Goal: Complete application form: Complete application form

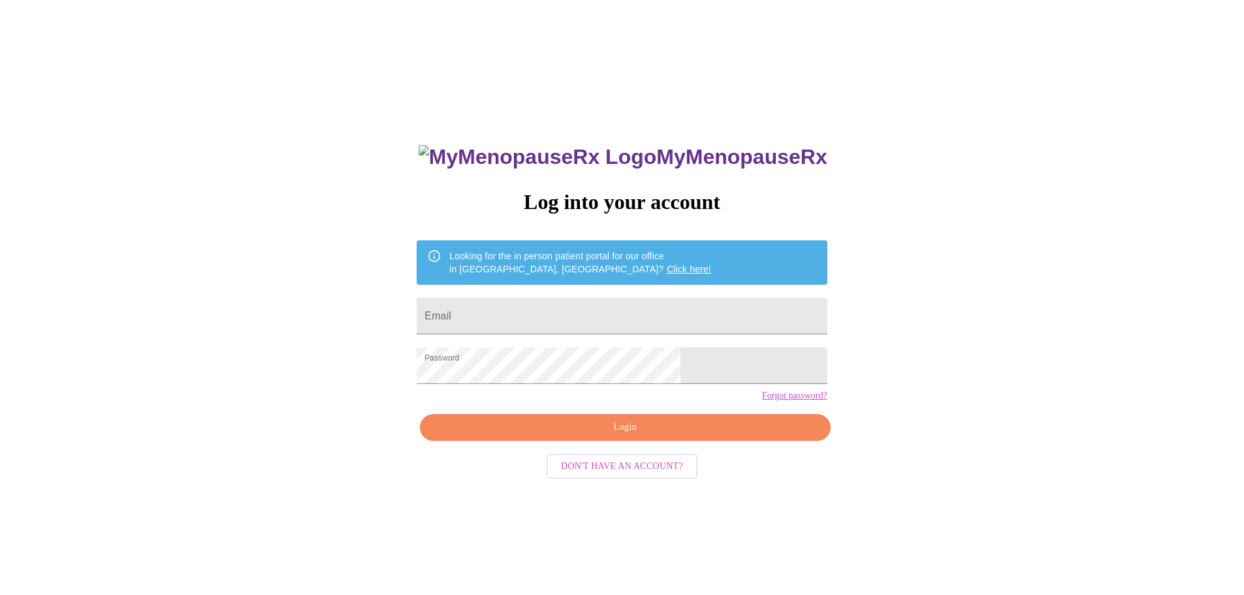
click at [581, 310] on input "Email" at bounding box center [622, 316] width 410 height 37
type input "[EMAIL_ADDRESS][DOMAIN_NAME]"
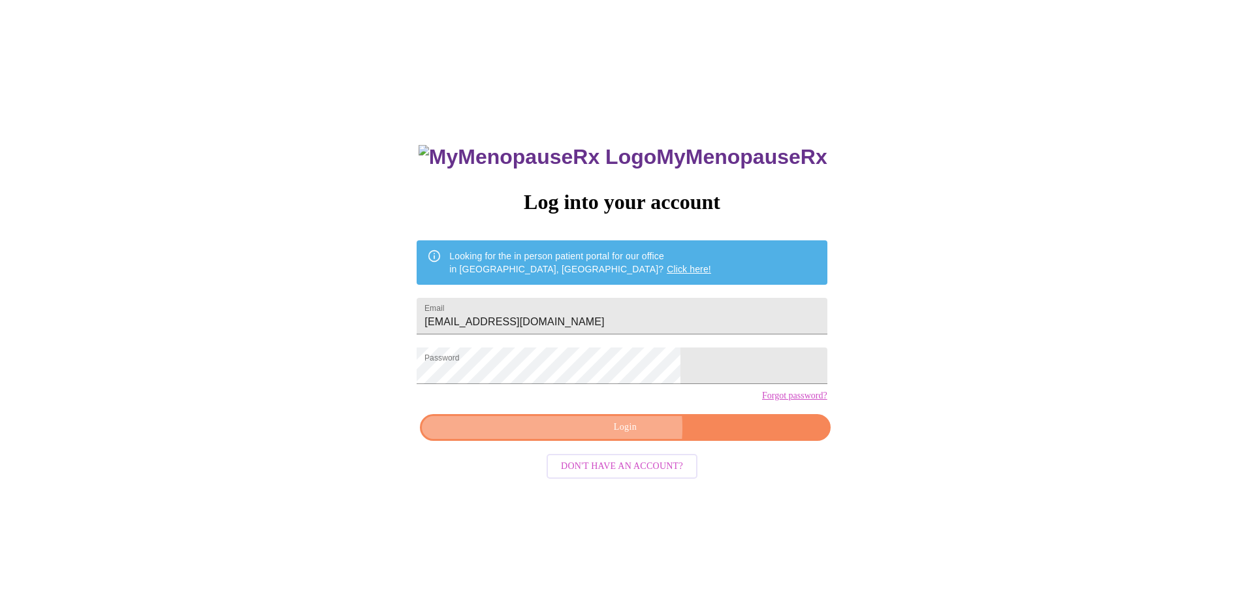
click at [611, 436] on span "Login" at bounding box center [625, 427] width 380 height 16
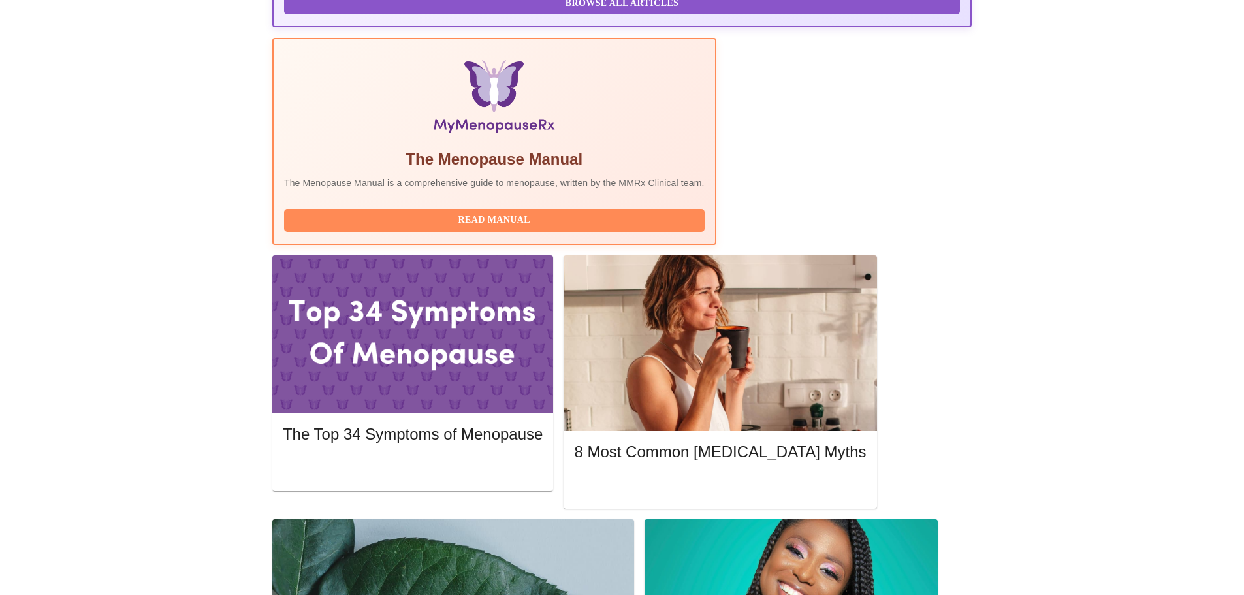
scroll to position [381, 0]
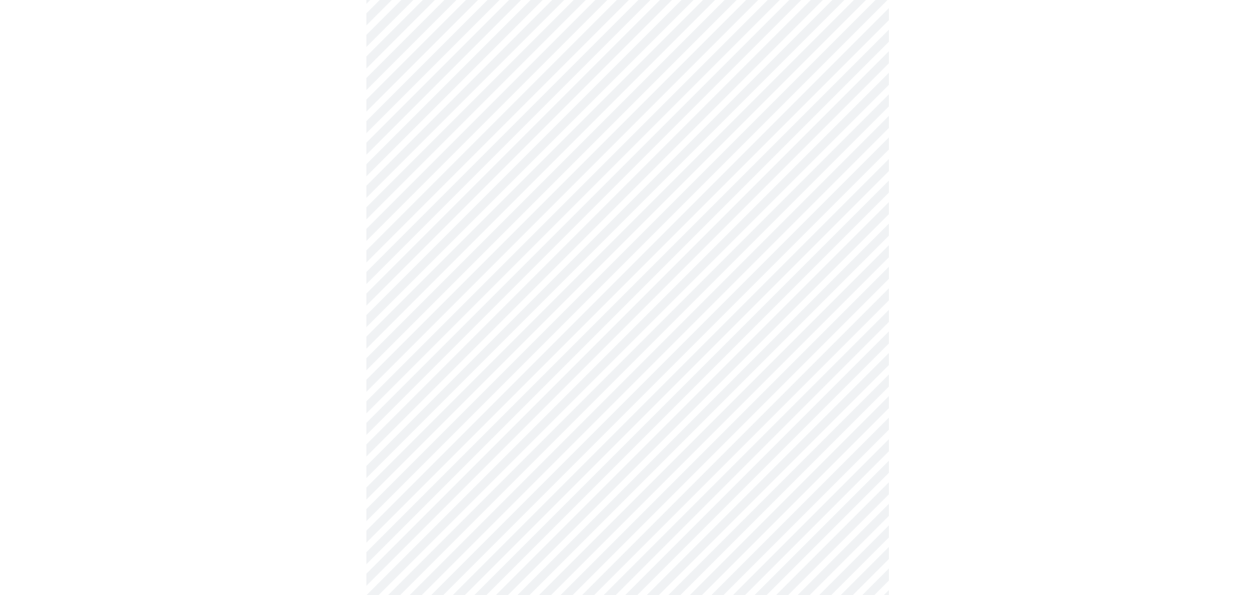
scroll to position [606, 0]
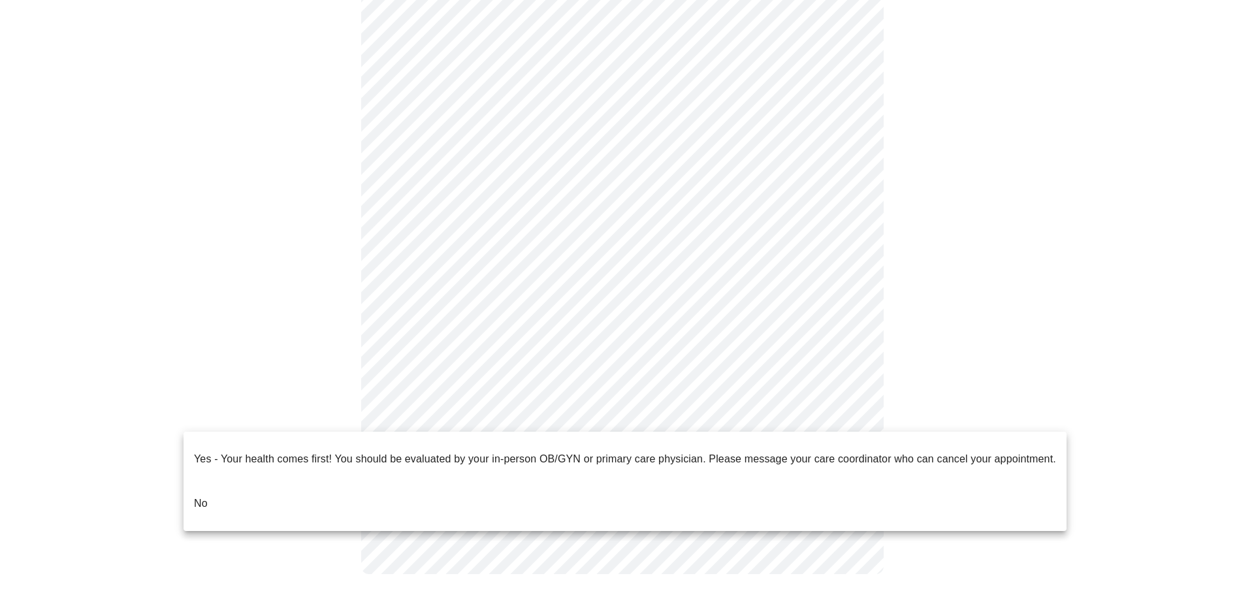
click at [532, 418] on body "MyMenopauseRx Appointments Messaging Labs Uploads Medications Community Refer a…" at bounding box center [627, -1] width 1244 height 1201
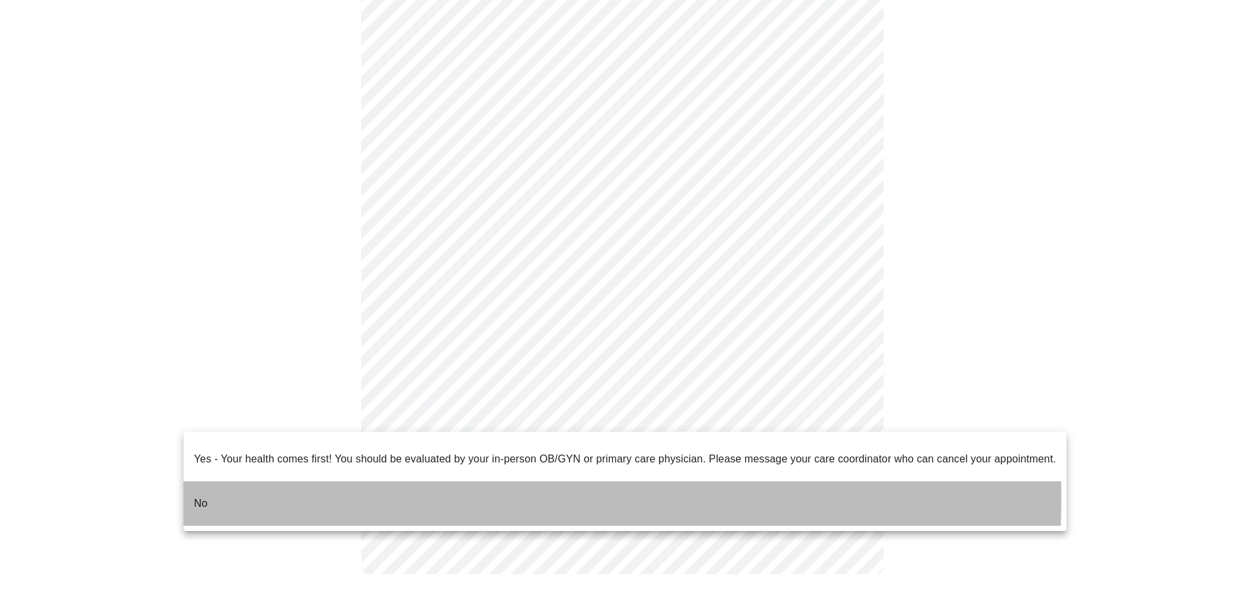
click at [217, 487] on li "No" at bounding box center [625, 503] width 883 height 44
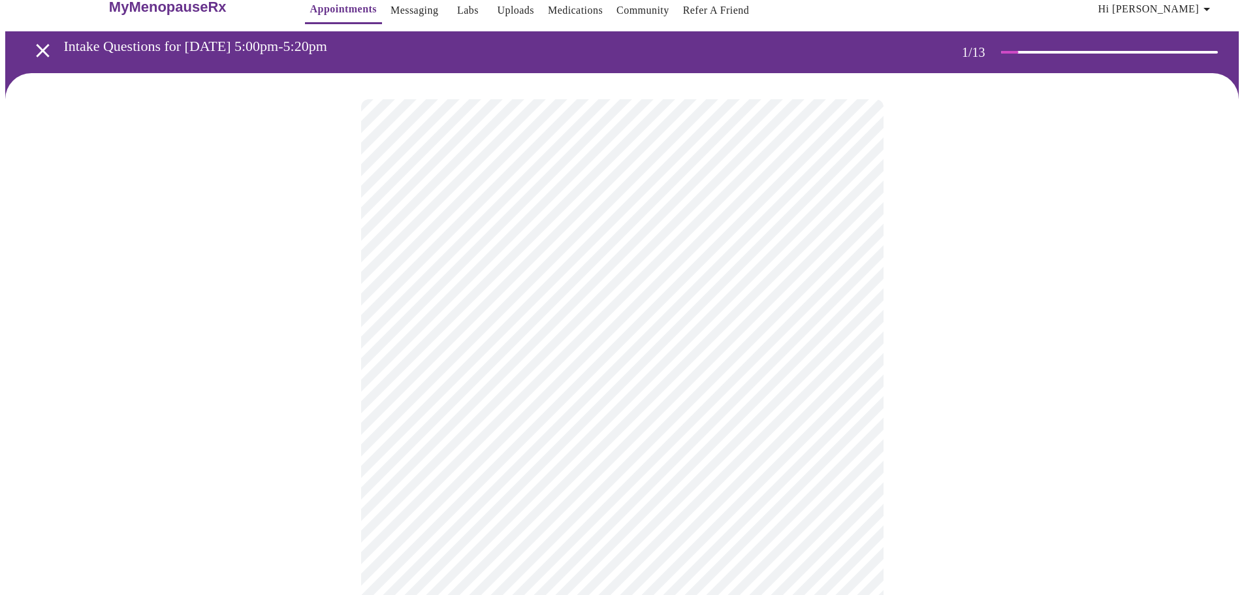
scroll to position [0, 0]
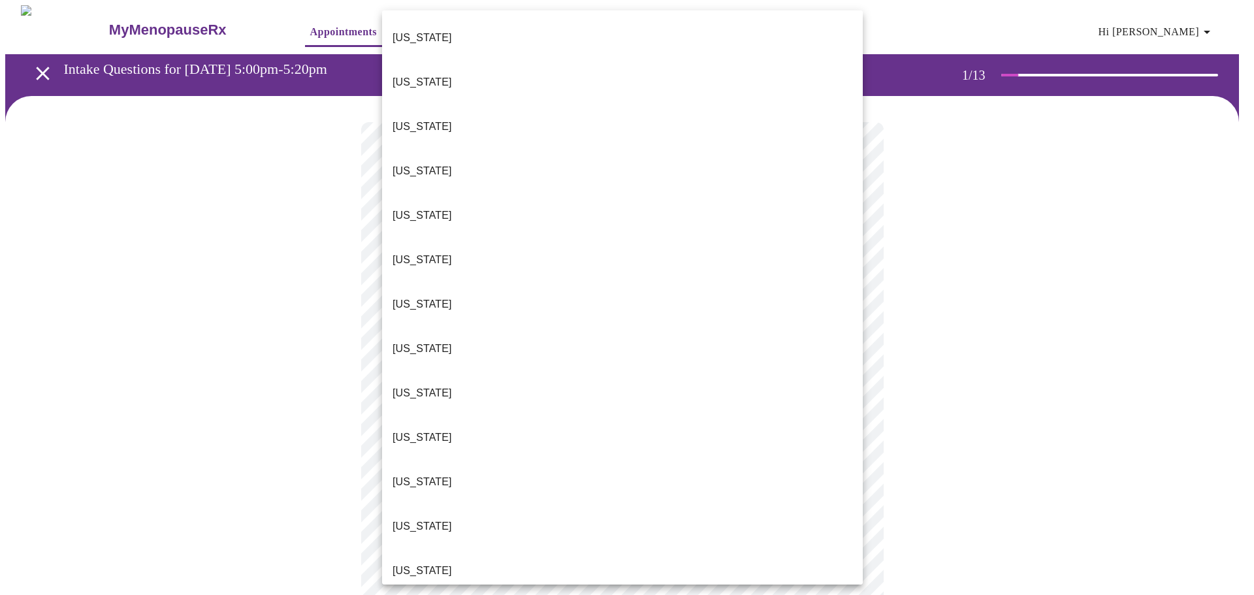
click at [646, 280] on body "MyMenopauseRx Appointments Messaging Labs Uploads Medications Community Refer a…" at bounding box center [627, 601] width 1244 height 1193
click at [413, 563] on p "[US_STATE]" at bounding box center [422, 571] width 59 height 16
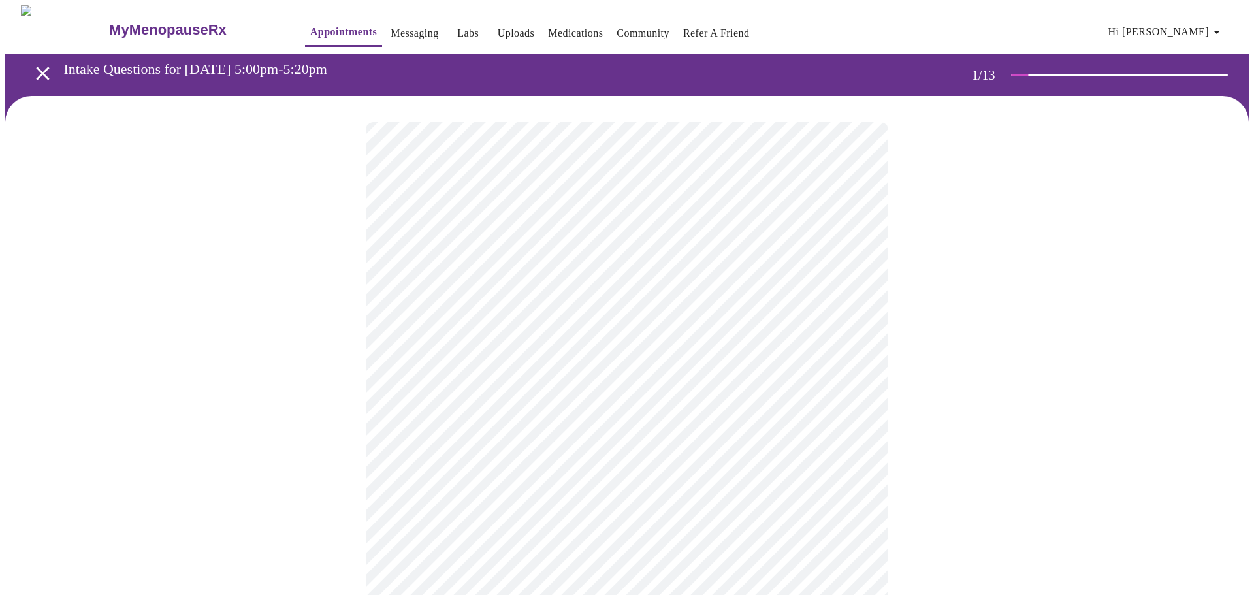
click at [458, 393] on body "MyMenopauseRx Appointments Messaging Labs Uploads Medications Community Refer a…" at bounding box center [627, 597] width 1244 height 1185
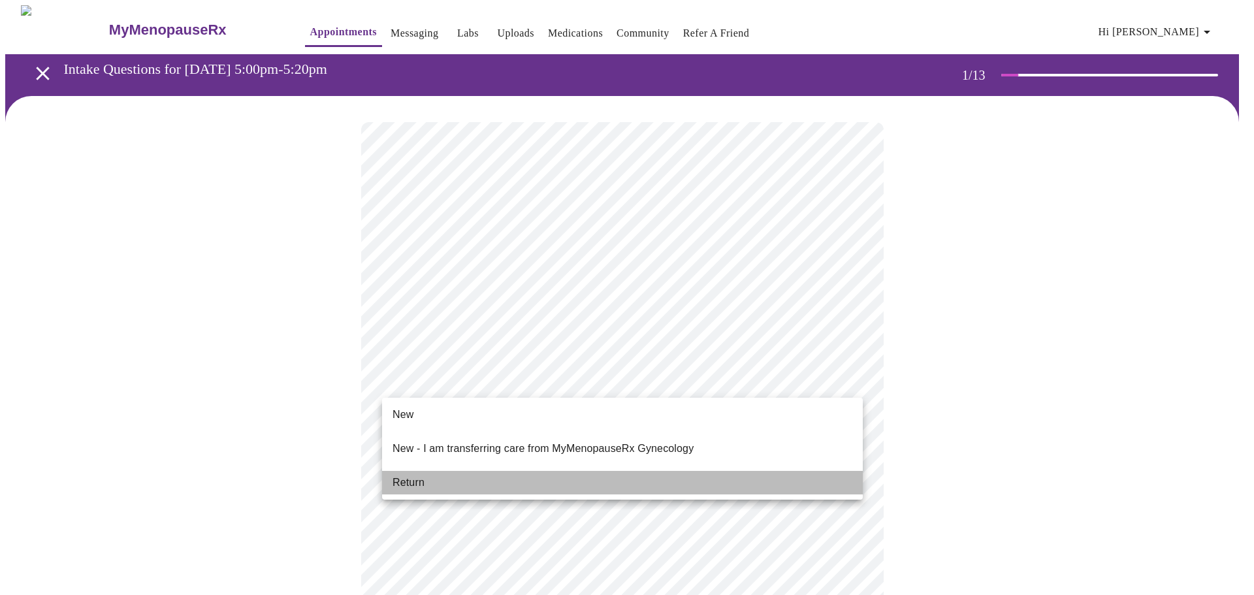
click at [412, 475] on span "Return" at bounding box center [409, 483] width 32 height 16
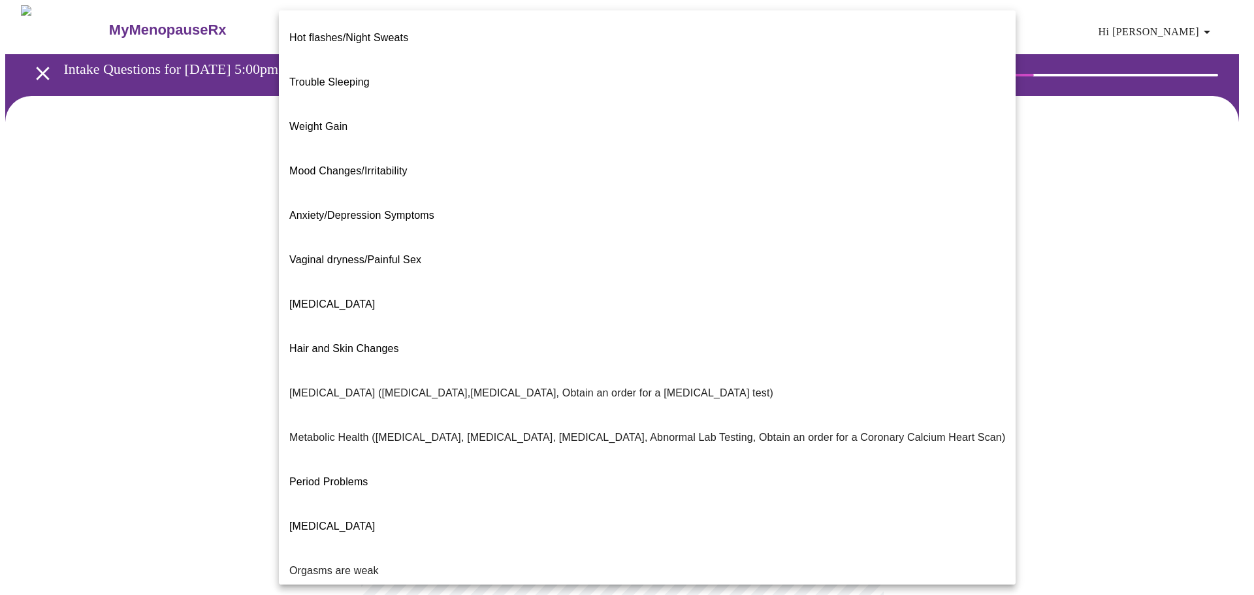
click at [621, 270] on body "MyMenopauseRx Appointments Messaging Labs Uploads Medications Community Refer a…" at bounding box center [627, 397] width 1244 height 785
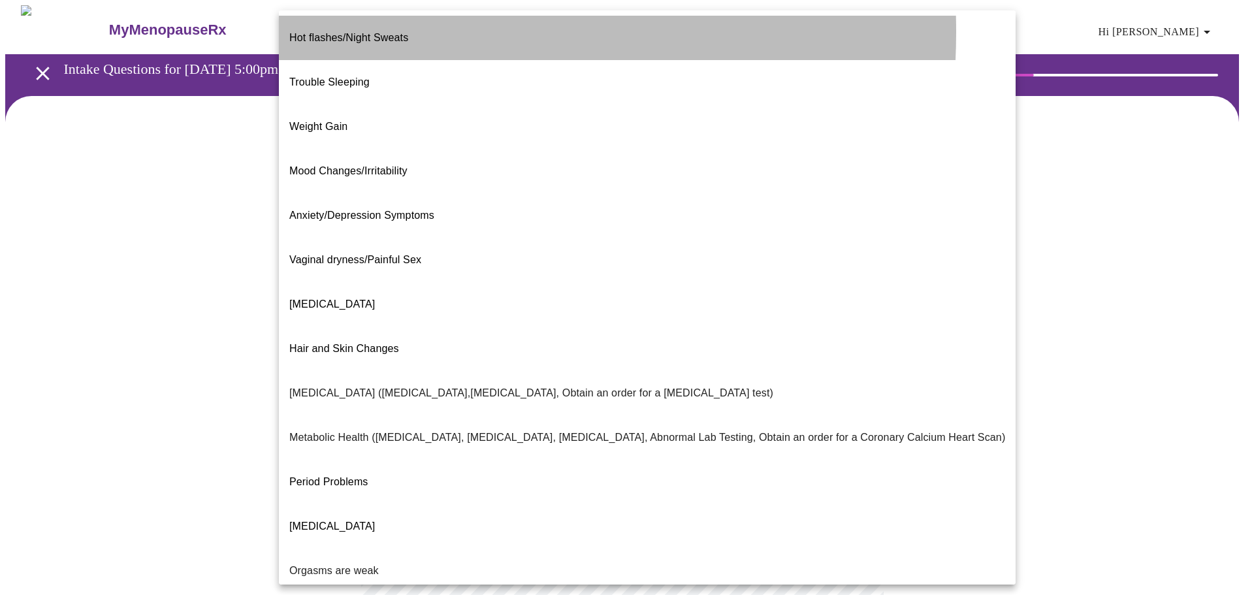
click at [349, 32] on span "Hot flashes/Night Sweats" at bounding box center [348, 37] width 119 height 11
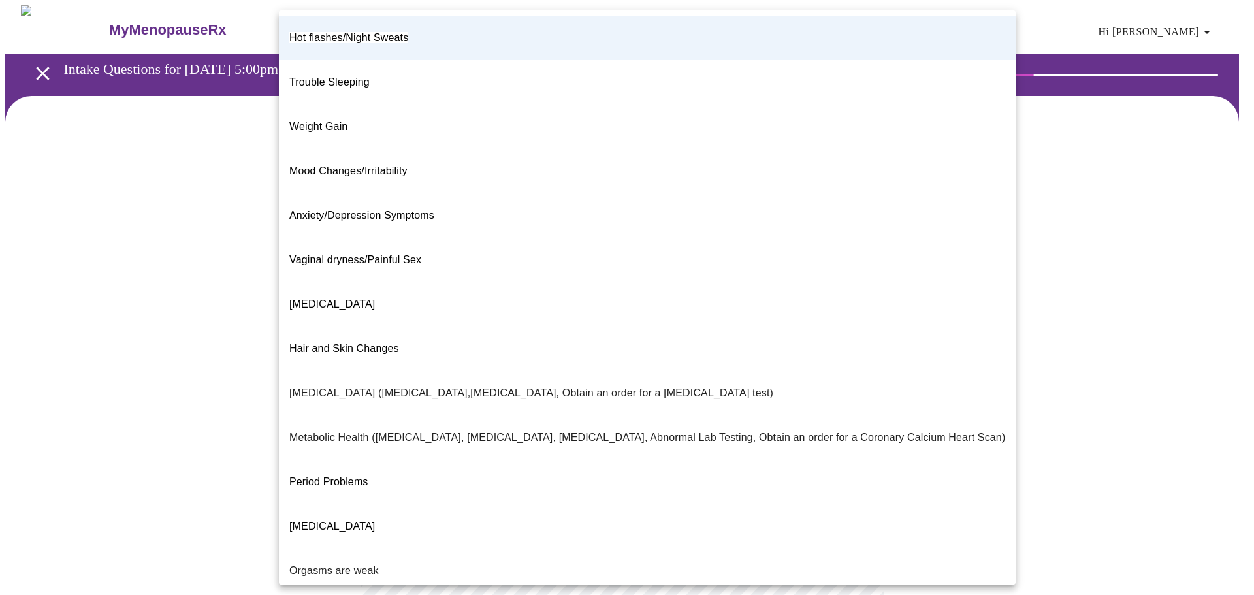
click at [515, 283] on body "MyMenopauseRx Appointments Messaging Labs Uploads Medications Community Refer a…" at bounding box center [627, 393] width 1244 height 777
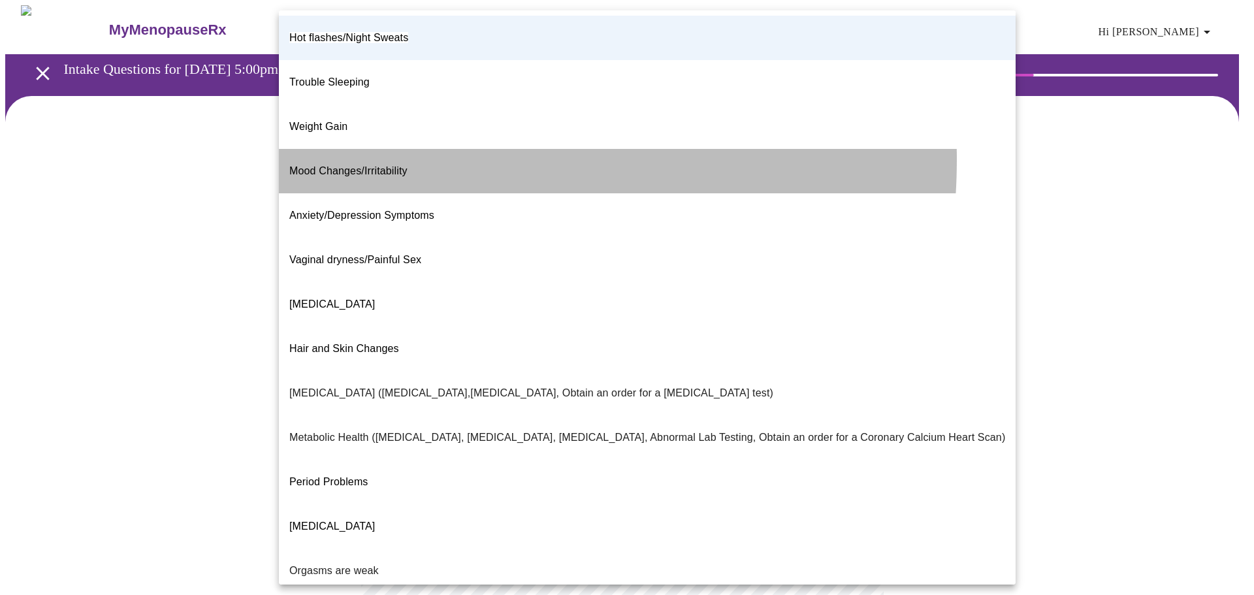
click at [393, 165] on span "Mood Changes/Irritability" at bounding box center [348, 170] width 118 height 11
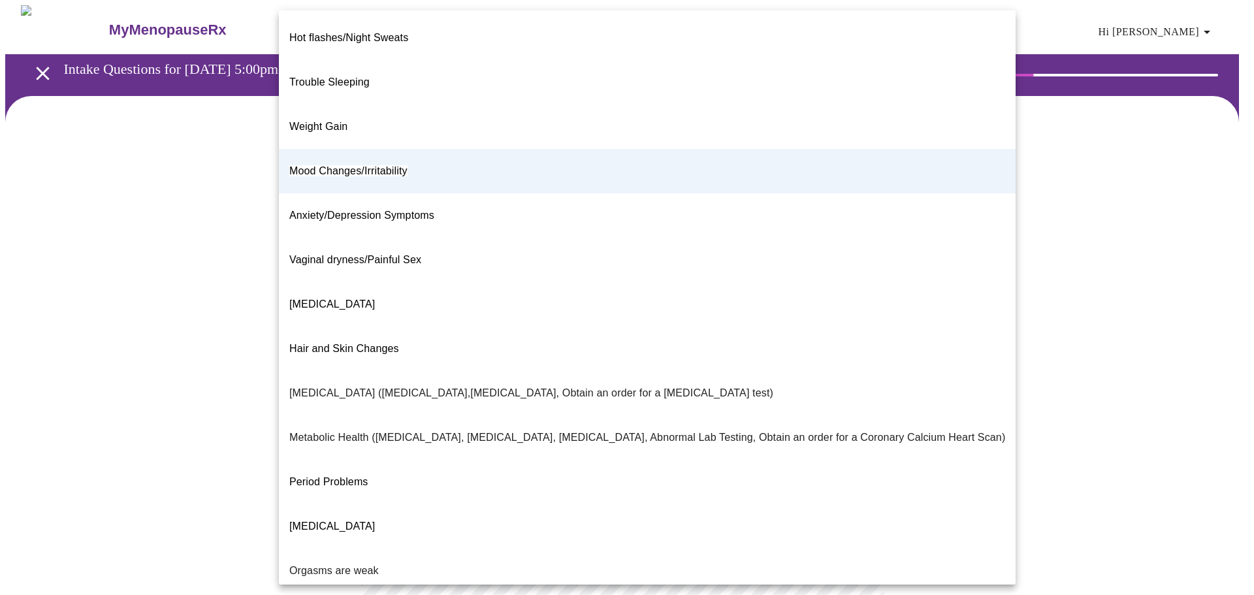
click at [524, 280] on body "MyMenopauseRx Appointments Messaging Labs Uploads Medications Community Refer a…" at bounding box center [627, 393] width 1244 height 777
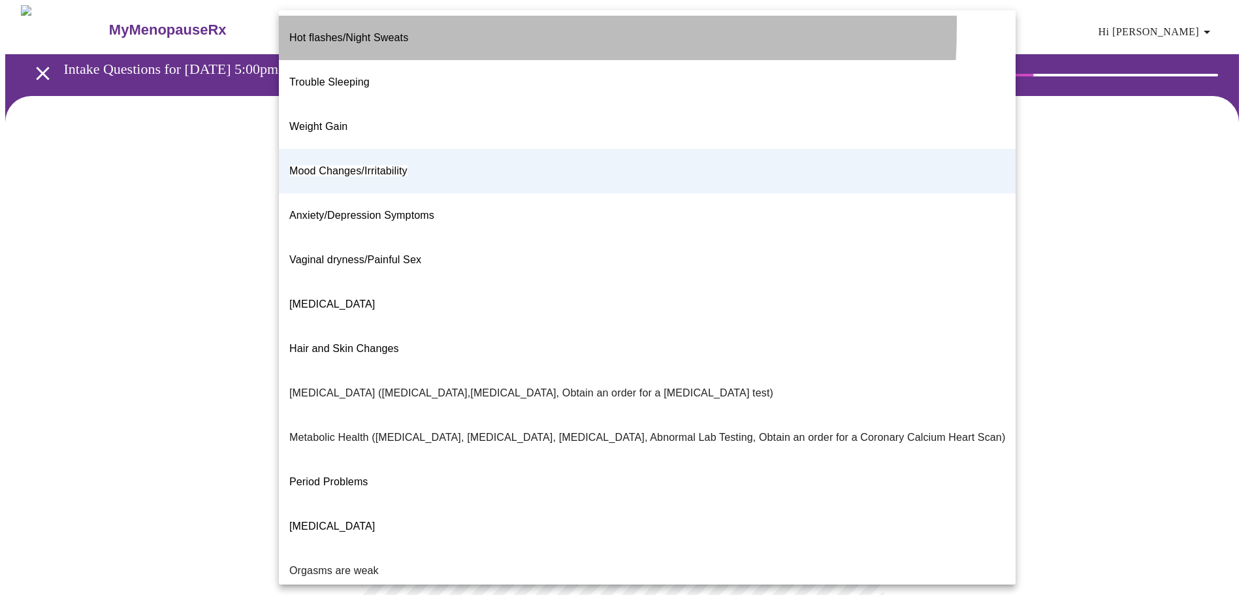
click at [355, 32] on span "Hot flashes/Night Sweats" at bounding box center [348, 37] width 119 height 11
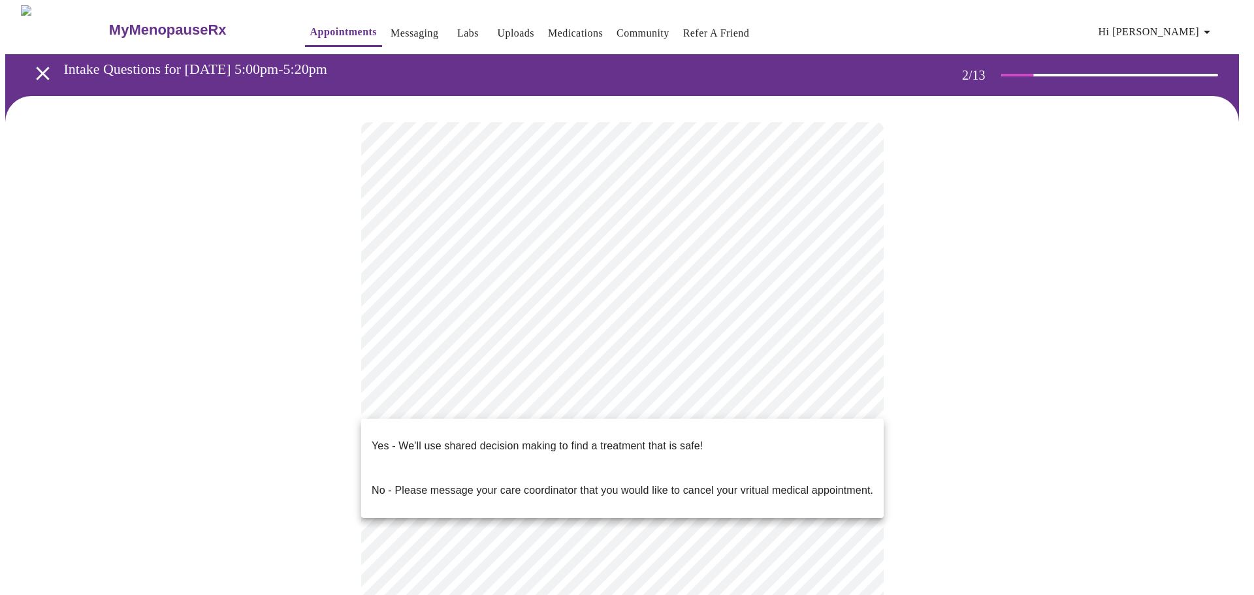
click at [438, 396] on body "MyMenopauseRx Appointments Messaging Labs Uploads Medications Community Refer a…" at bounding box center [627, 393] width 1244 height 777
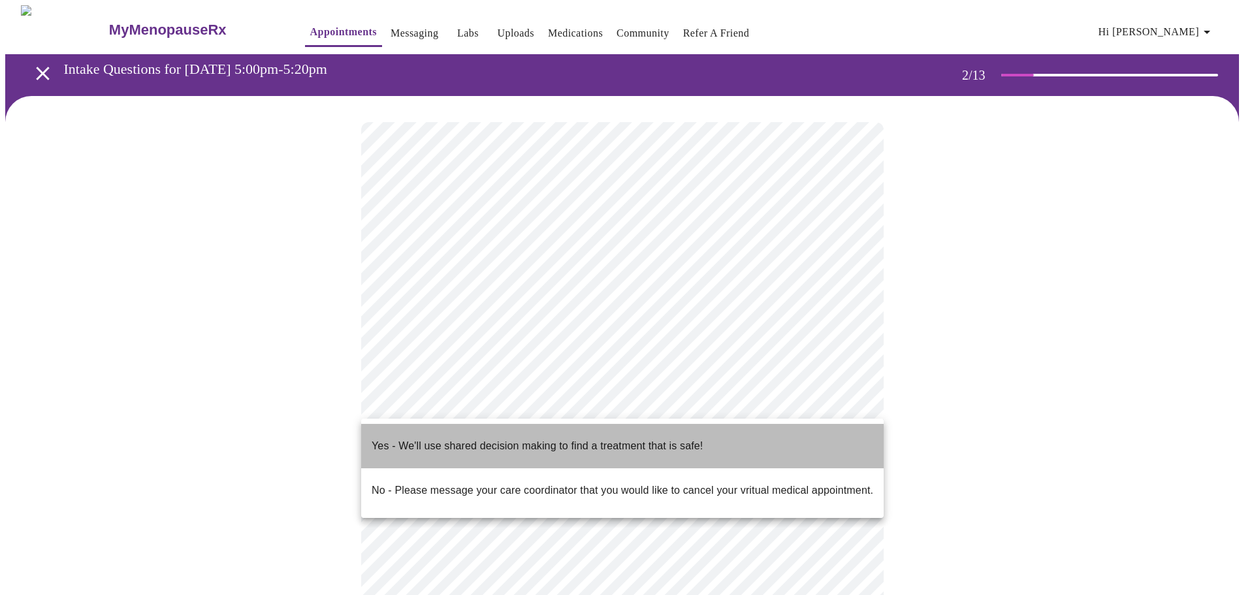
click at [392, 438] on p "Yes - We'll use shared decision making to find a treatment that is safe!" at bounding box center [537, 446] width 331 height 16
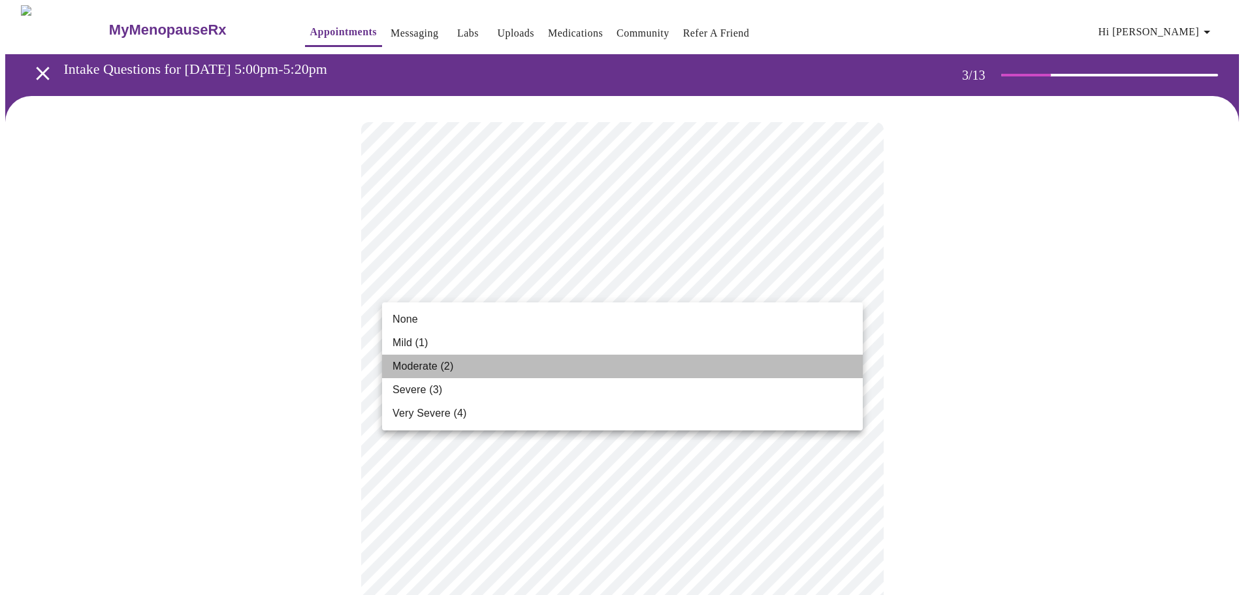
click at [441, 360] on span "Moderate (2)" at bounding box center [423, 367] width 61 height 16
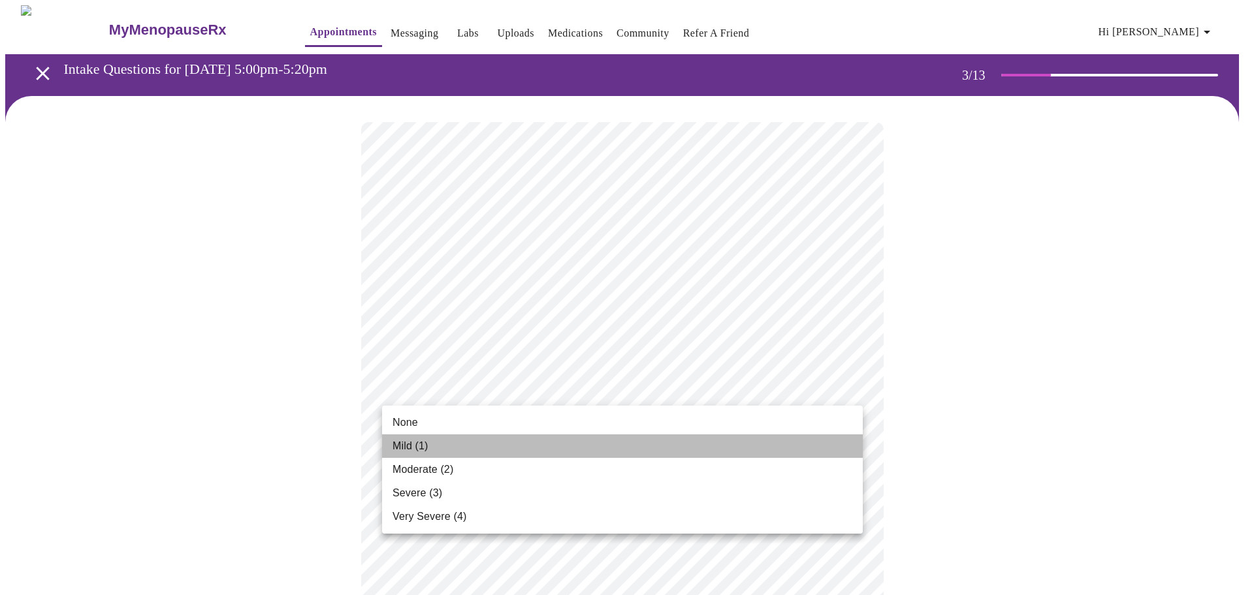
click at [417, 448] on span "Mild (1)" at bounding box center [411, 446] width 36 height 16
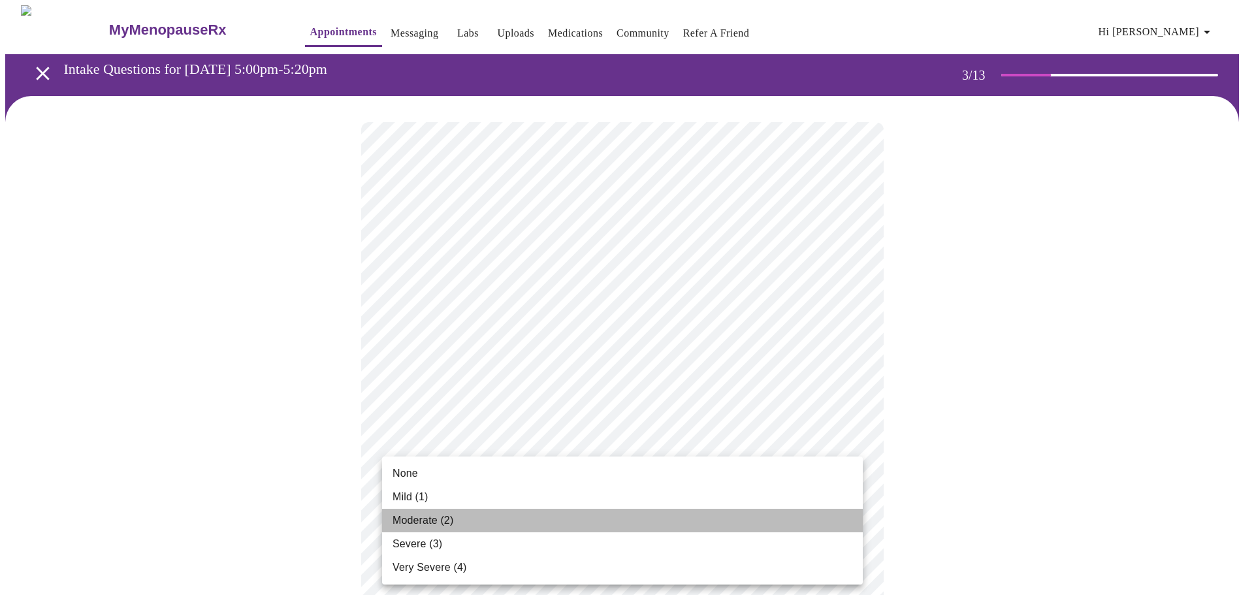
click at [419, 518] on span "Moderate (2)" at bounding box center [423, 521] width 61 height 16
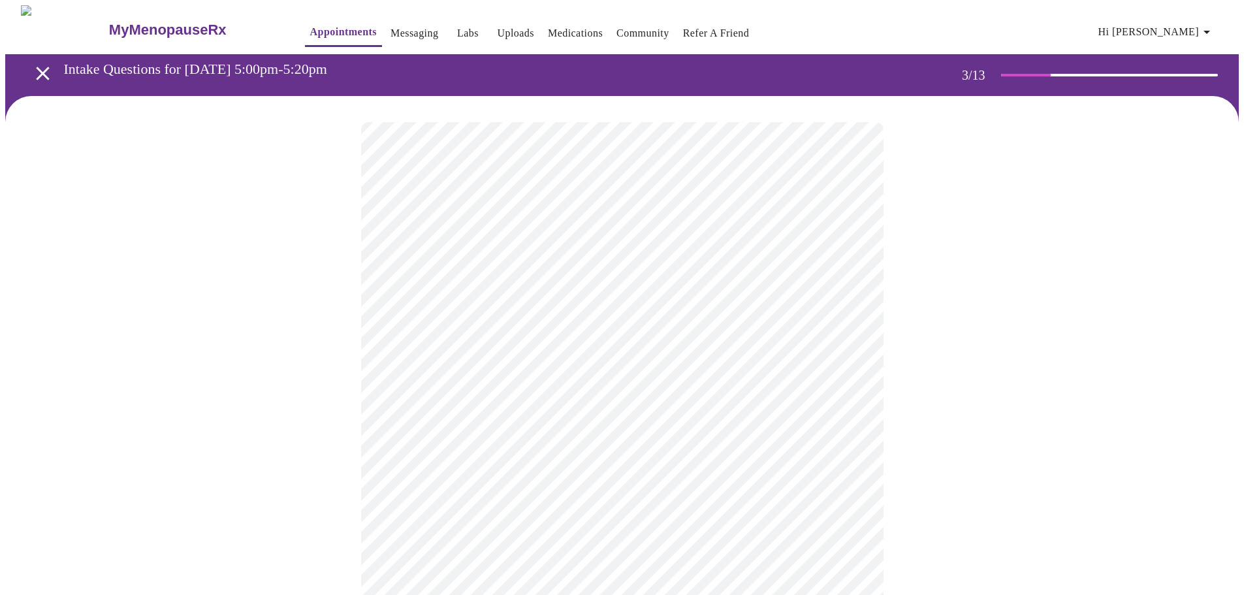
drag, startPoint x: 419, startPoint y: 518, endPoint x: 306, endPoint y: 533, distance: 113.3
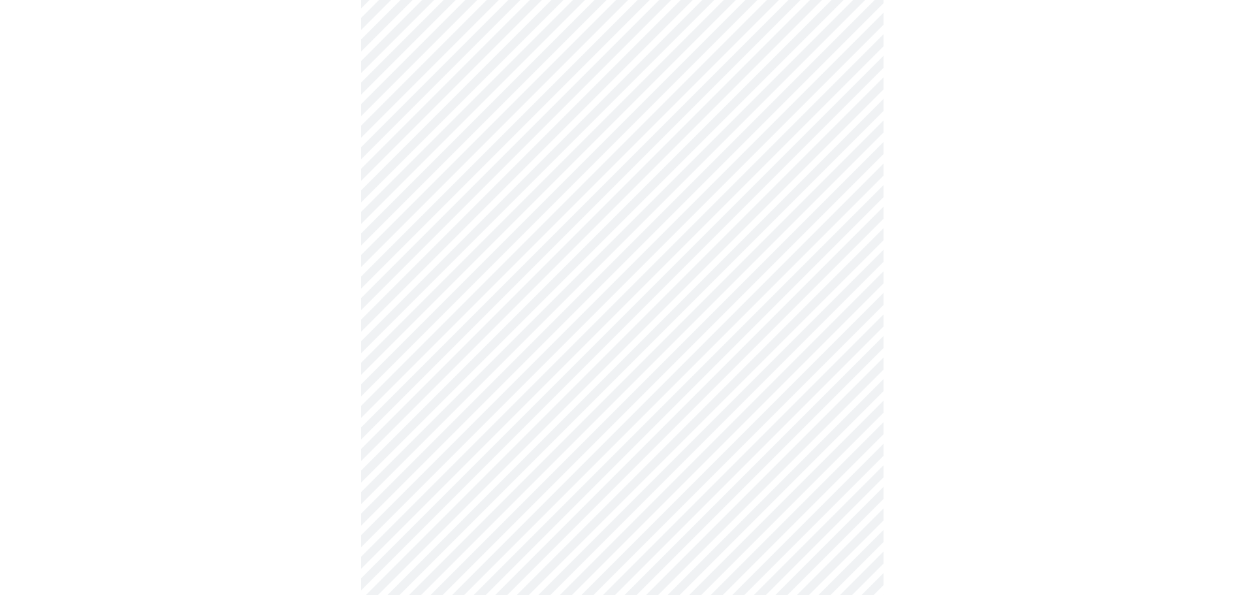
scroll to position [278, 0]
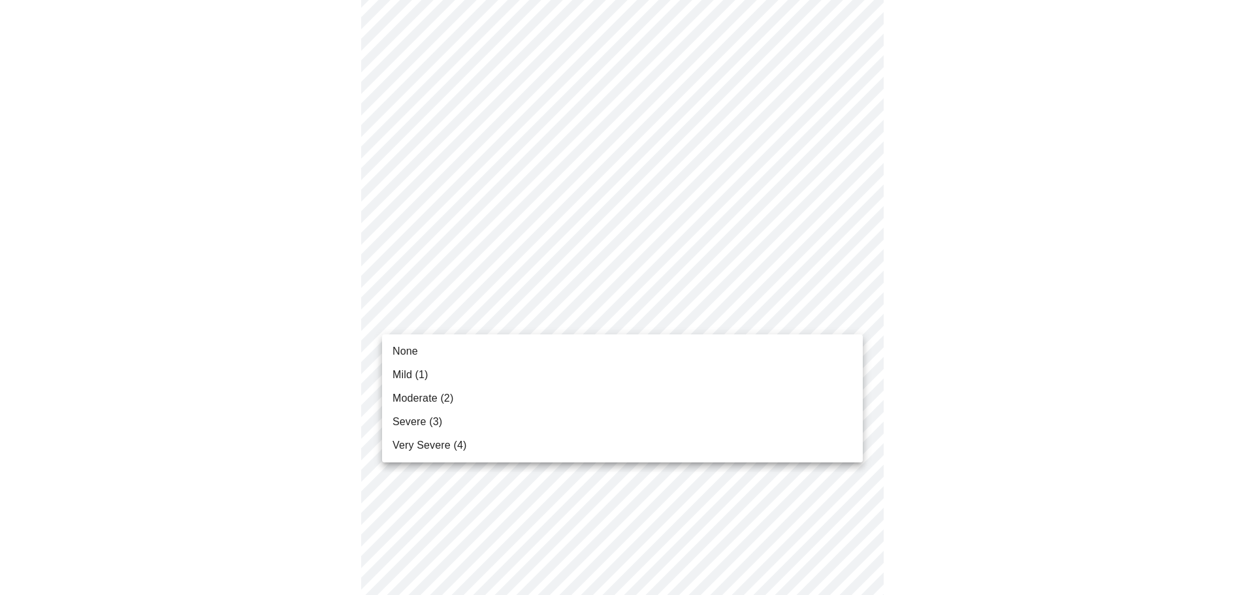
click at [463, 322] on body "MyMenopauseRx Appointments Messaging Labs Uploads Medications Community Refer a…" at bounding box center [627, 569] width 1244 height 1682
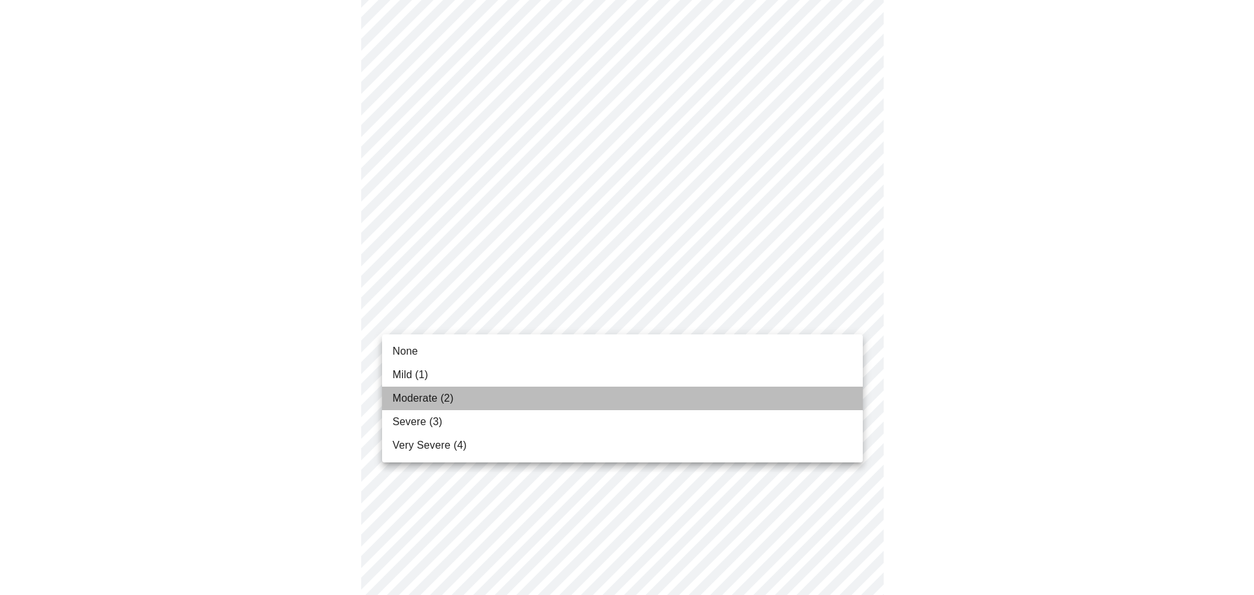
click at [425, 401] on span "Moderate (2)" at bounding box center [423, 399] width 61 height 16
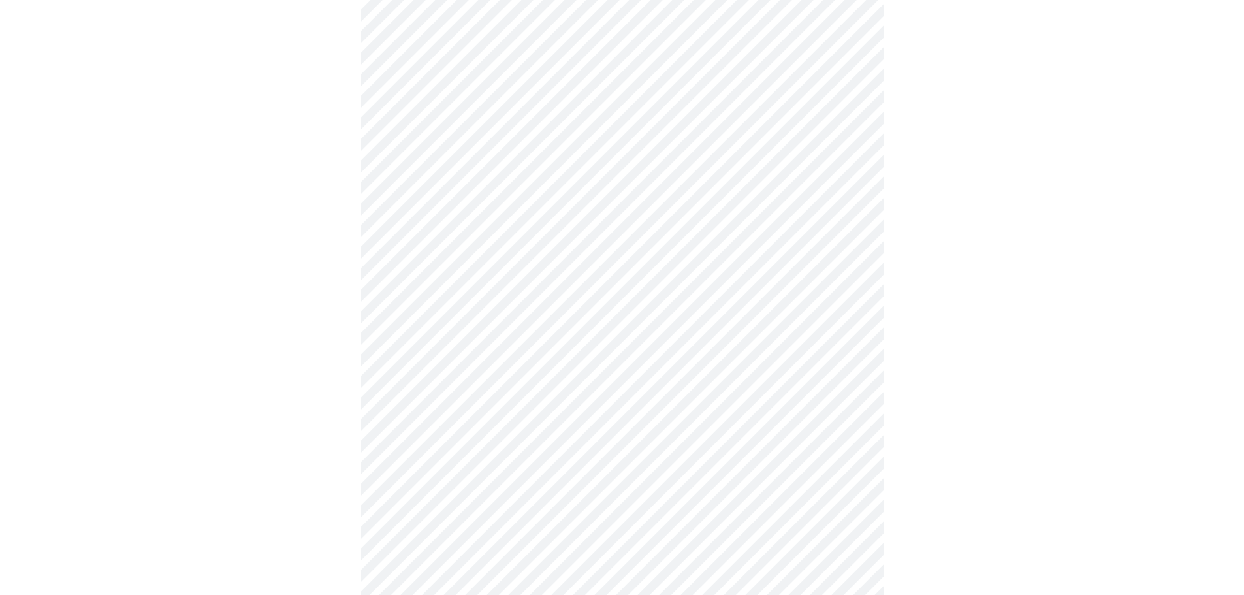
scroll to position [372, 0]
click at [455, 309] on body "MyMenopauseRx Appointments Messaging Labs Uploads Medications Community Refer a…" at bounding box center [627, 465] width 1244 height 1664
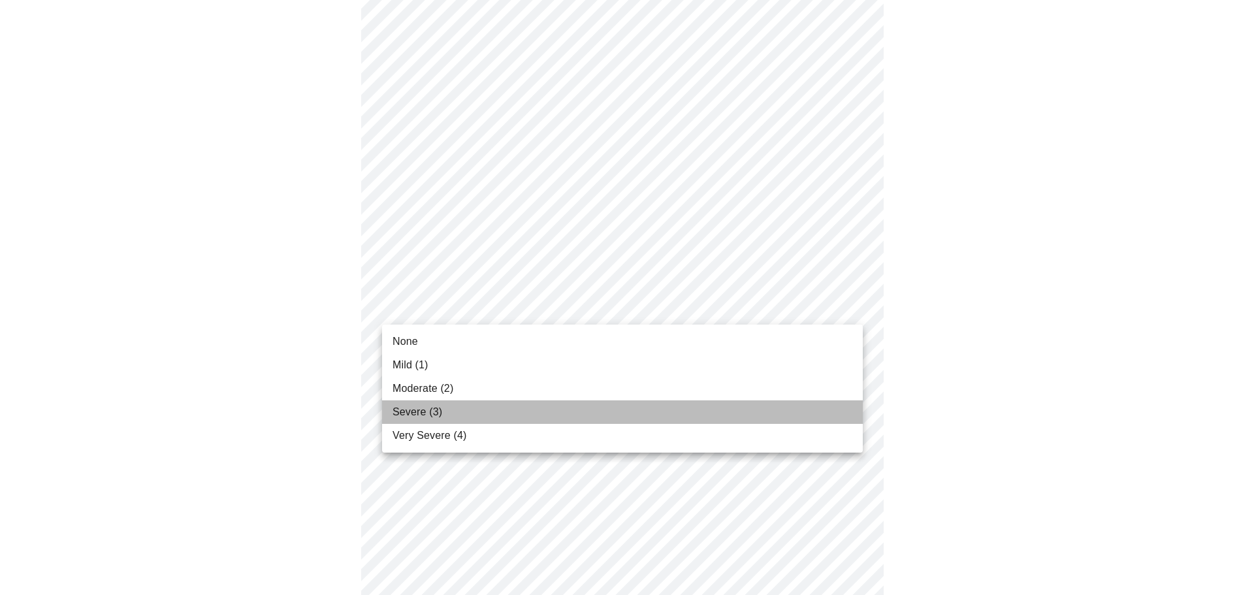
click at [429, 411] on span "Severe (3)" at bounding box center [418, 412] width 50 height 16
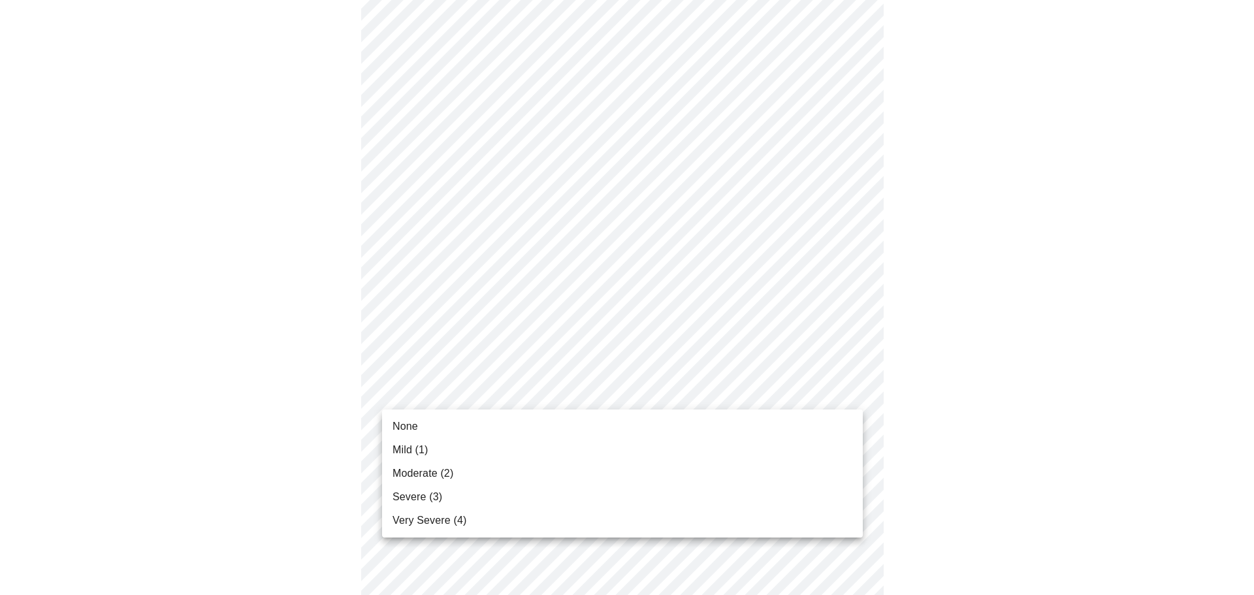
click at [420, 385] on body "MyMenopauseRx Appointments Messaging Labs Uploads Medications Community Refer a…" at bounding box center [627, 456] width 1244 height 1646
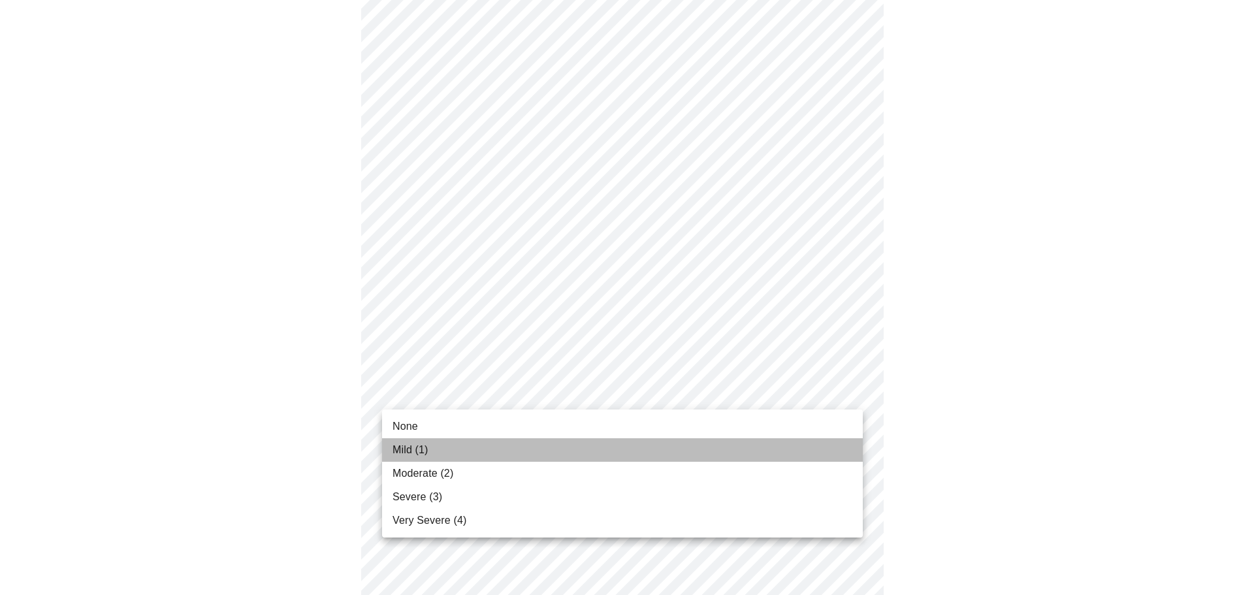
click at [421, 449] on span "Mild (1)" at bounding box center [411, 450] width 36 height 16
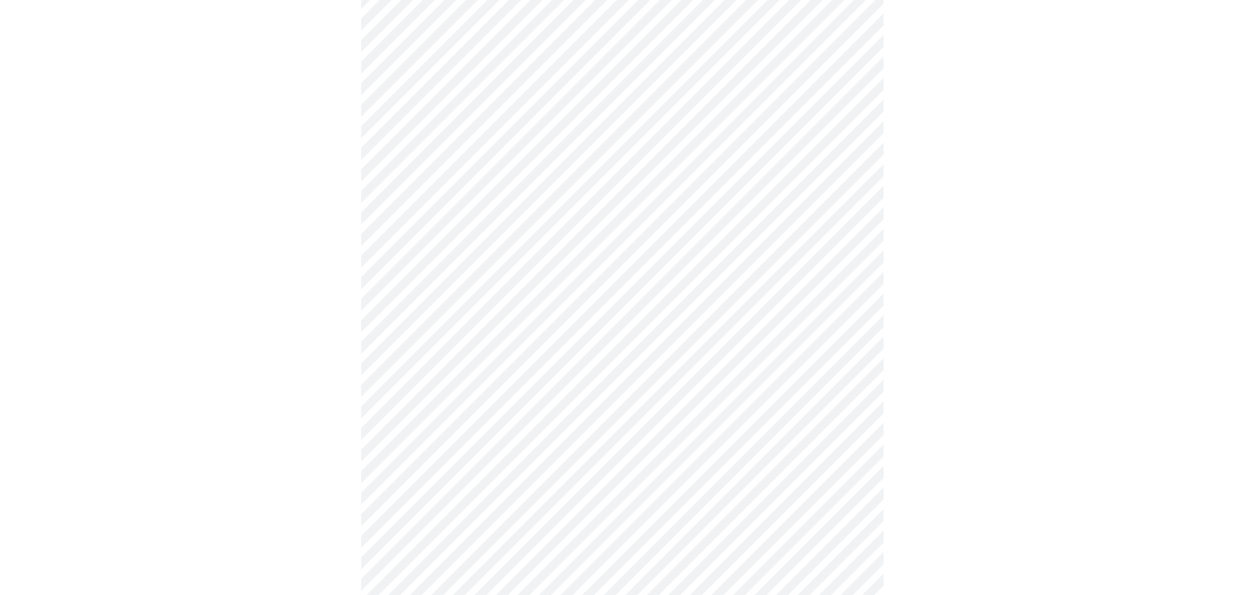
scroll to position [730, 0]
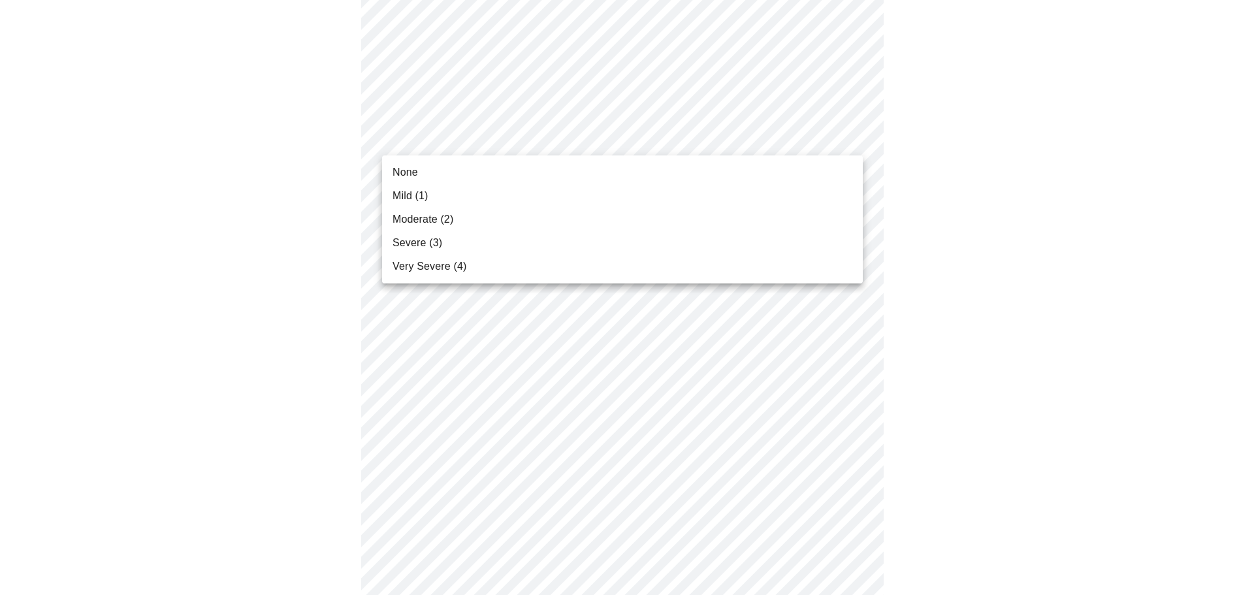
click at [517, 139] on body "MyMenopauseRx Appointments Messaging Labs Uploads Medications Community Refer a…" at bounding box center [627, 90] width 1244 height 1628
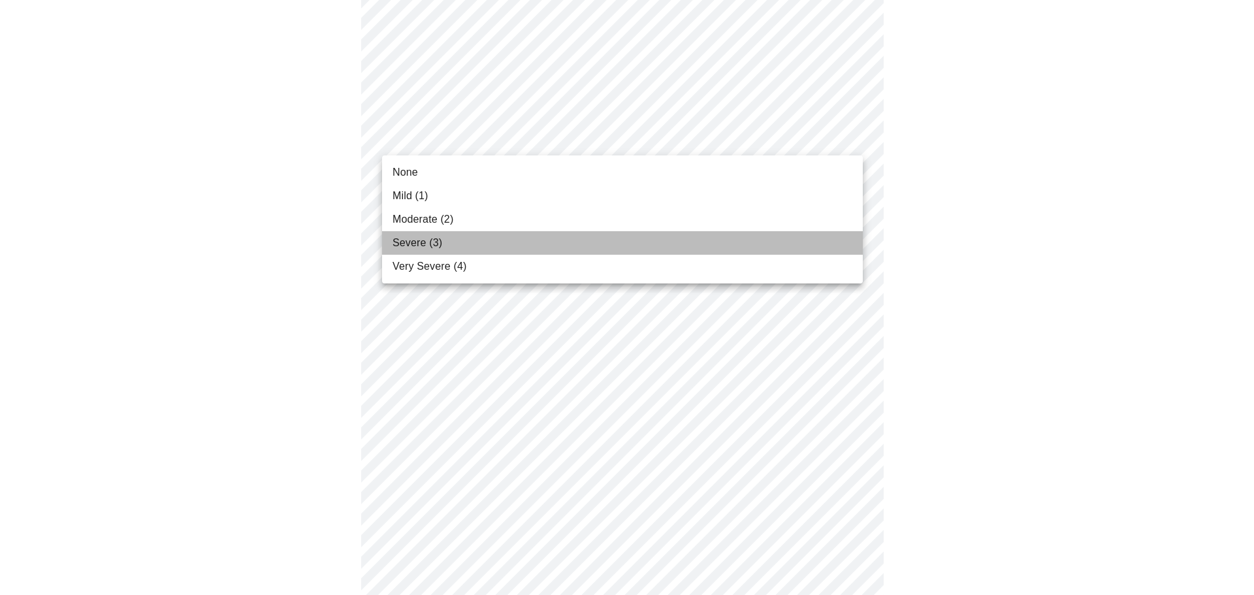
click at [426, 243] on span "Severe (3)" at bounding box center [418, 243] width 50 height 16
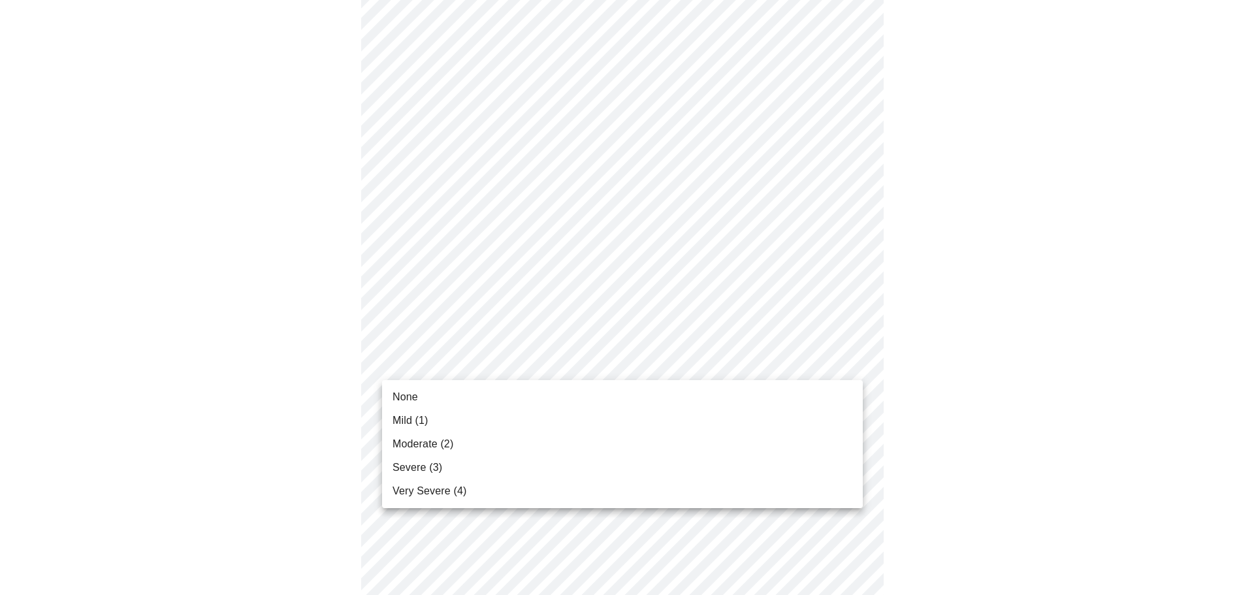
click at [431, 359] on body "MyMenopauseRx Appointments Messaging Labs Uploads Medications Community Refer a…" at bounding box center [627, 80] width 1244 height 1609
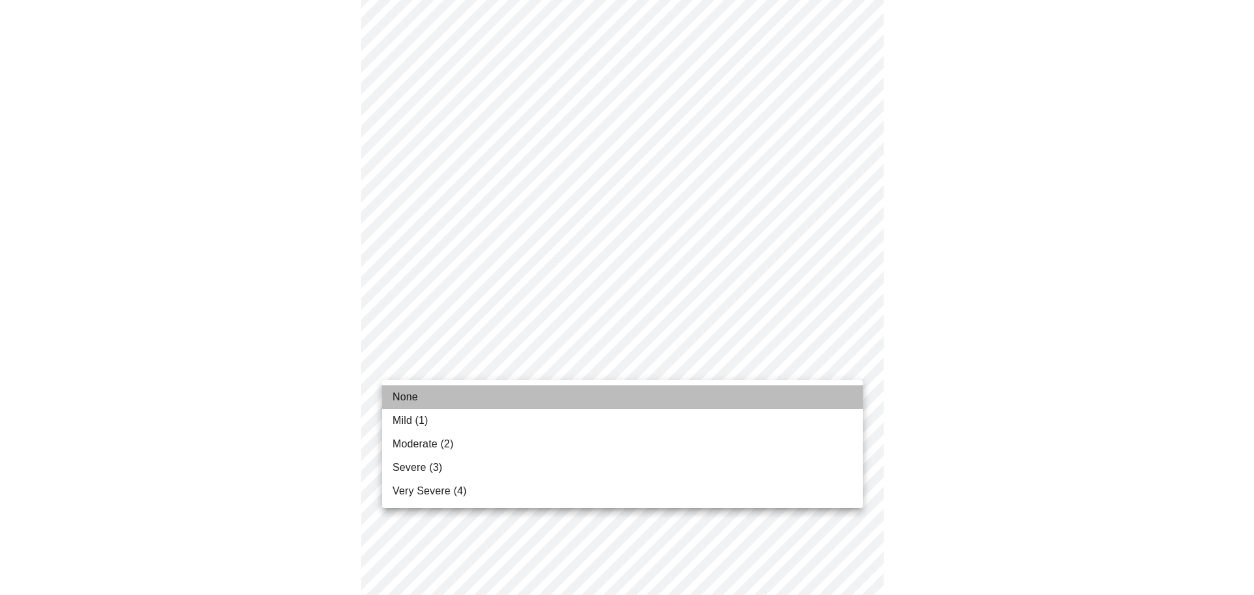
click at [415, 394] on span "None" at bounding box center [405, 397] width 25 height 16
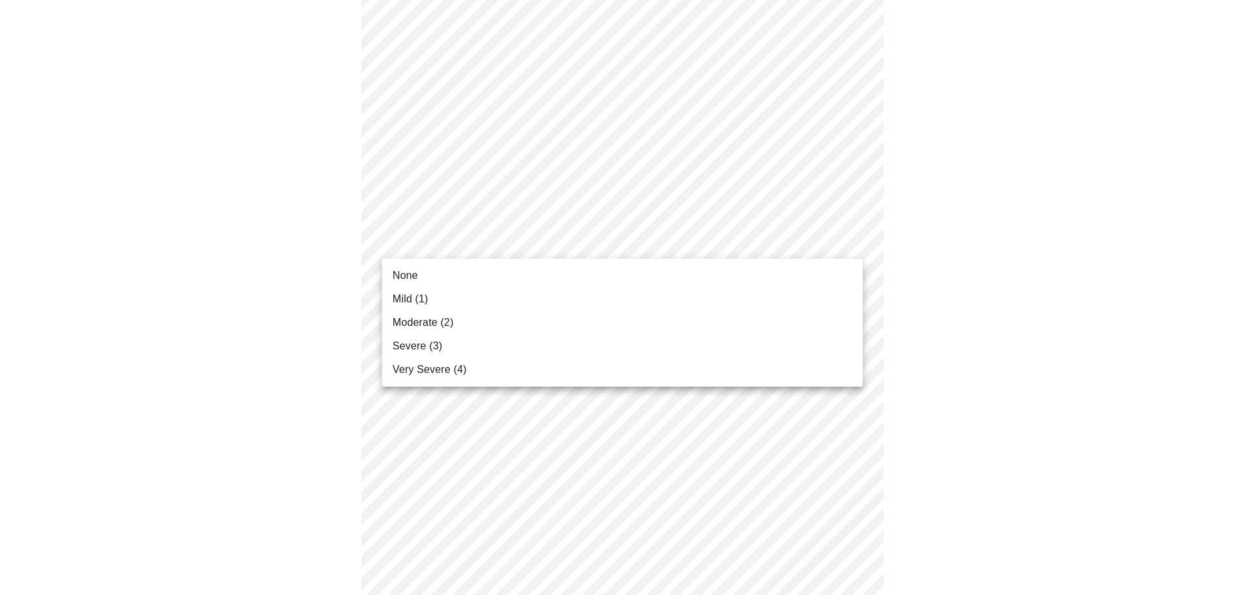
click at [492, 234] on body "MyMenopauseRx Appointments Messaging Labs Uploads Medications Community Refer a…" at bounding box center [627, 71] width 1244 height 1591
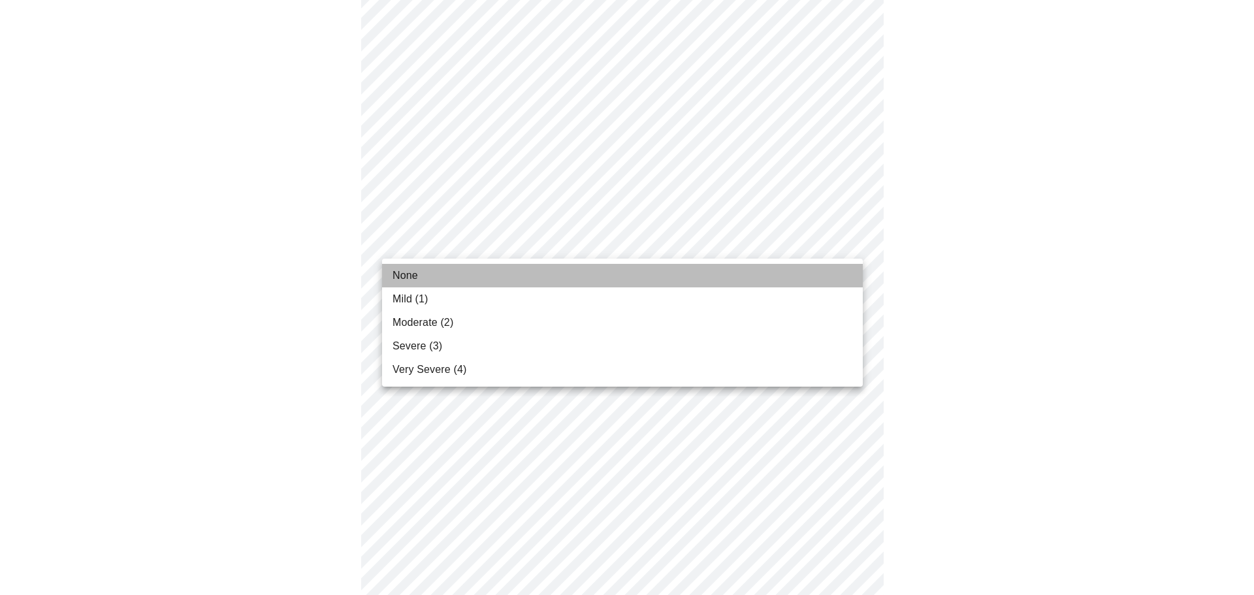
click at [439, 274] on li "None" at bounding box center [622, 276] width 481 height 24
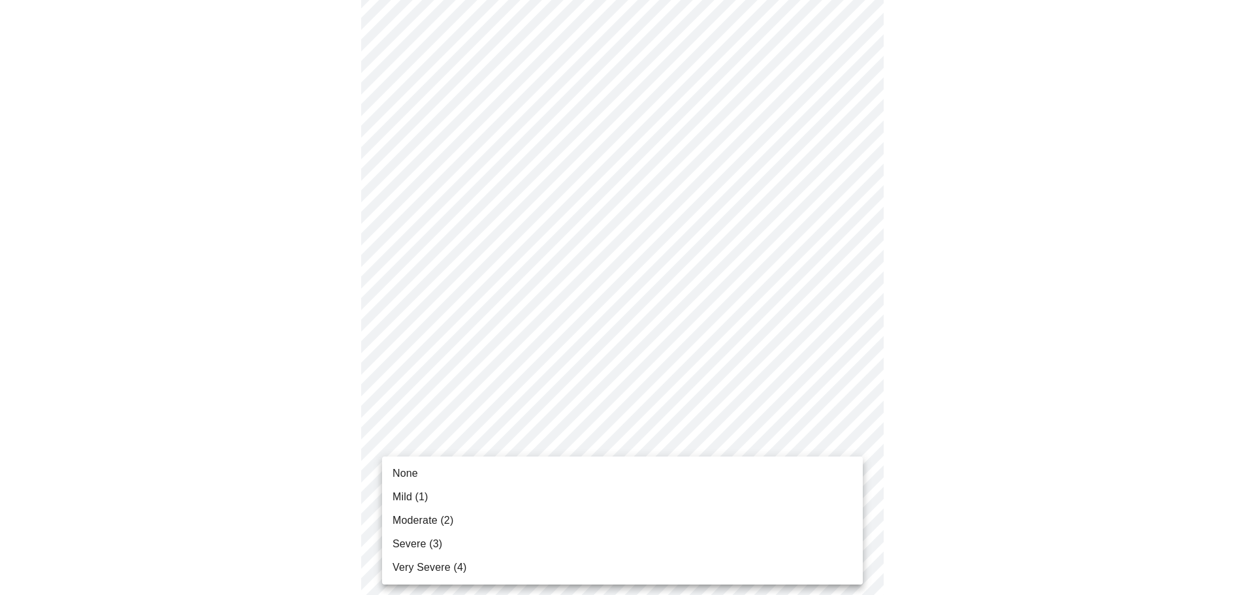
click at [440, 447] on body "MyMenopauseRx Appointments Messaging Labs Uploads Medications Community Refer a…" at bounding box center [627, 62] width 1244 height 1573
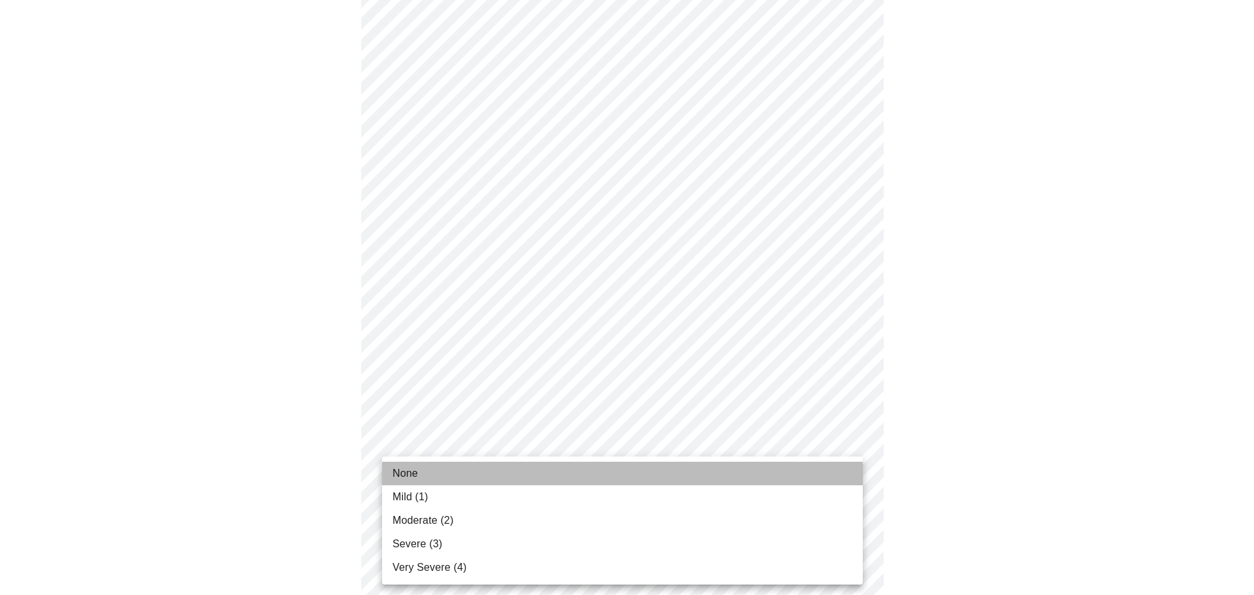
click at [411, 466] on span "None" at bounding box center [405, 474] width 25 height 16
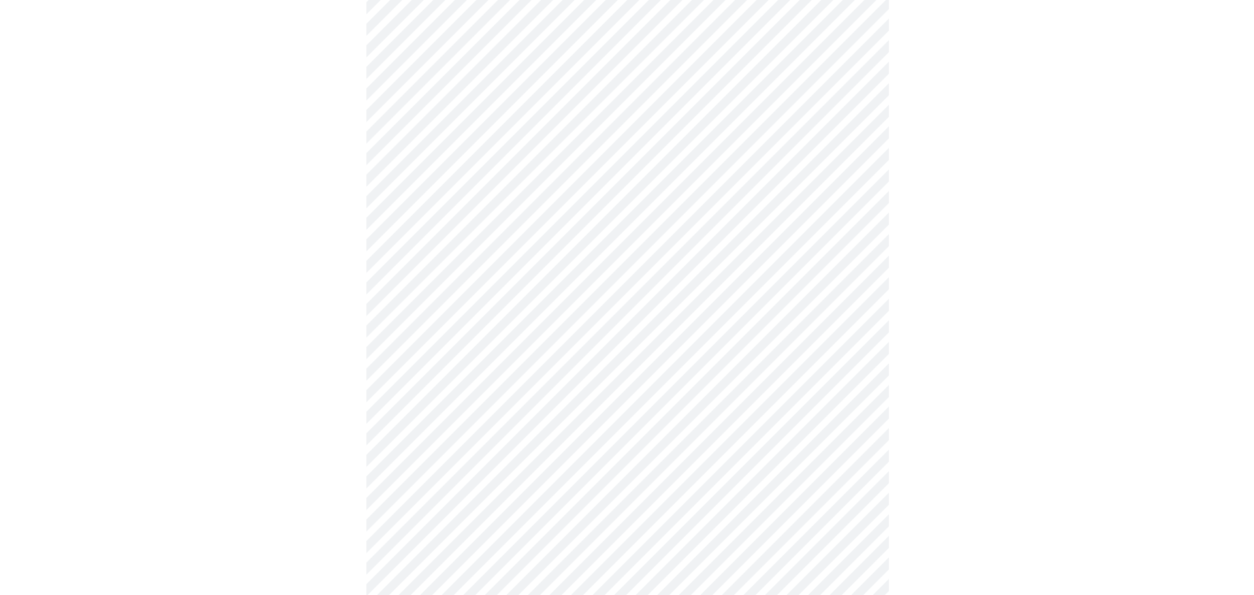
scroll to position [959, 0]
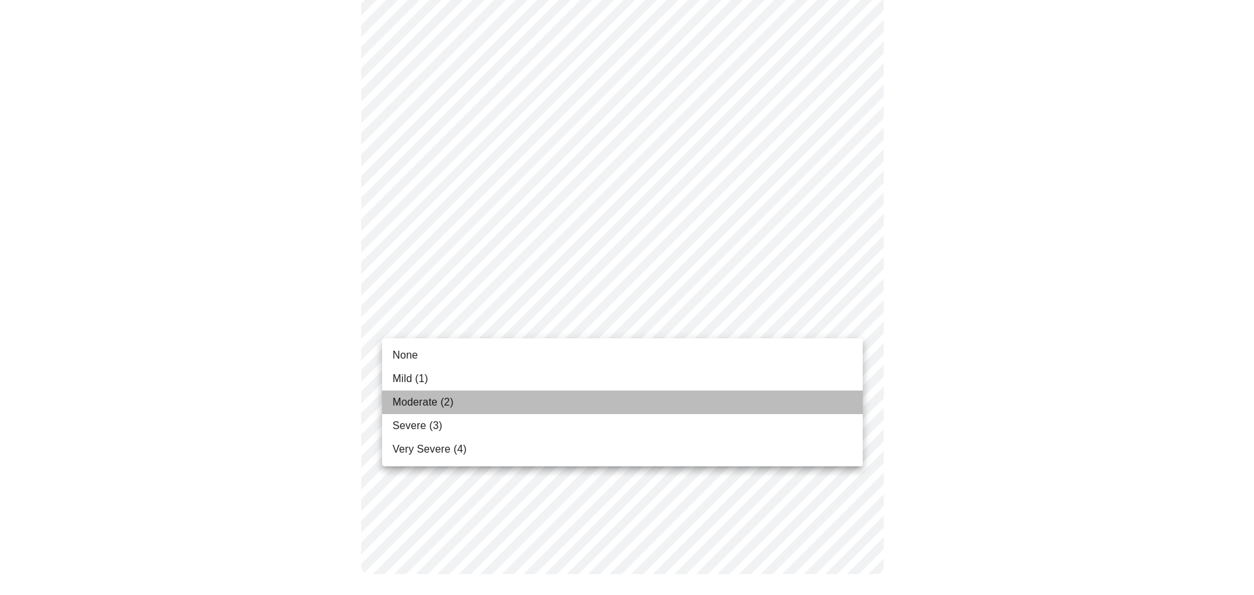
click at [433, 399] on span "Moderate (2)" at bounding box center [423, 402] width 61 height 16
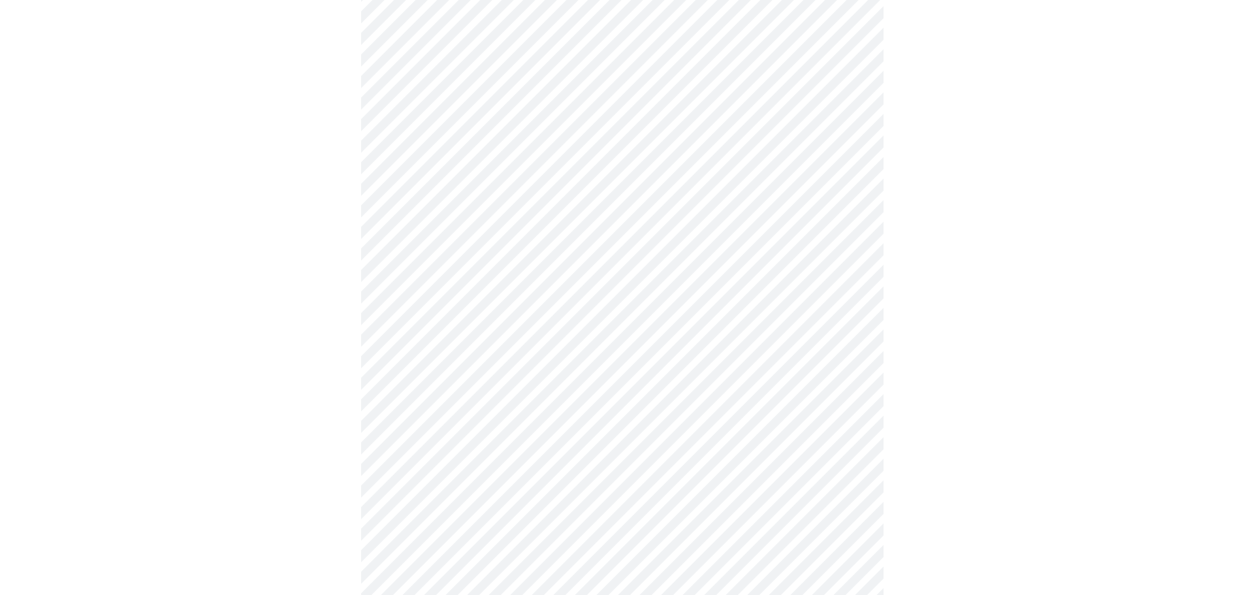
scroll to position [634, 0]
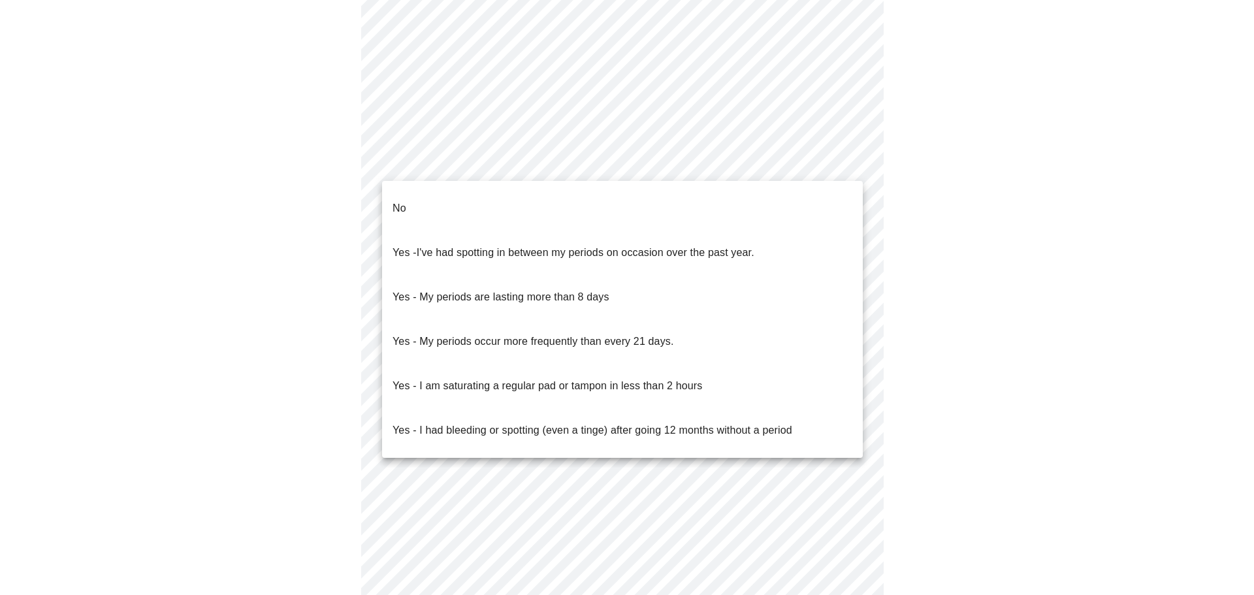
click at [541, 165] on body "MyMenopauseRx Appointments Messaging Labs Uploads Medications Community Refer a…" at bounding box center [627, 16] width 1244 height 1289
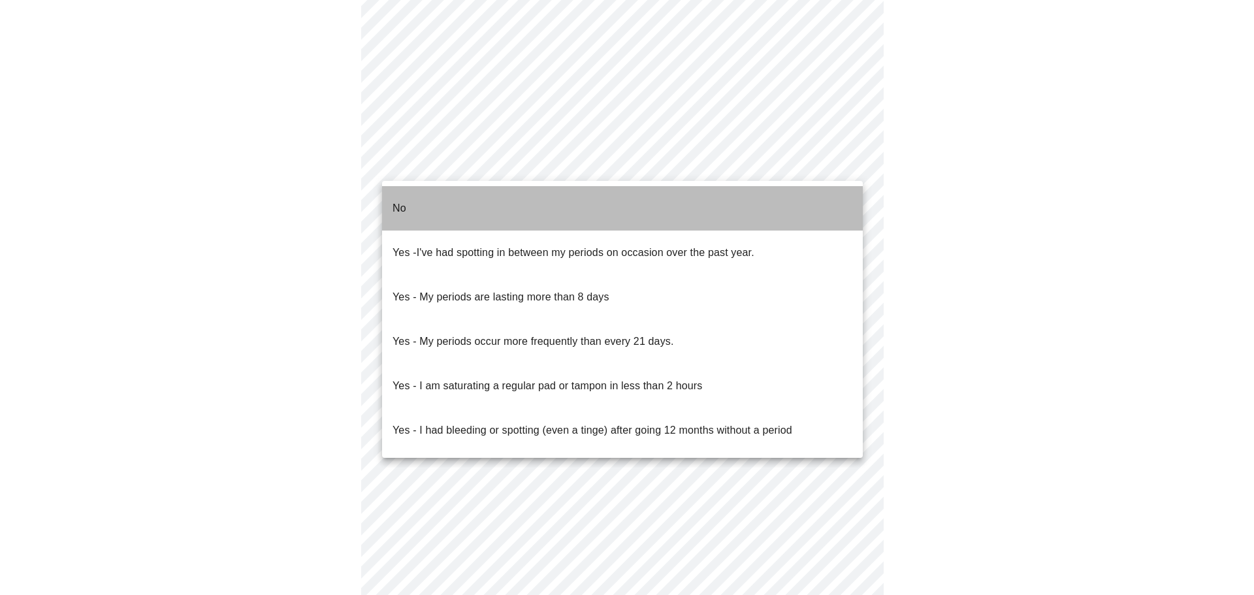
click at [466, 199] on li "No" at bounding box center [622, 208] width 481 height 44
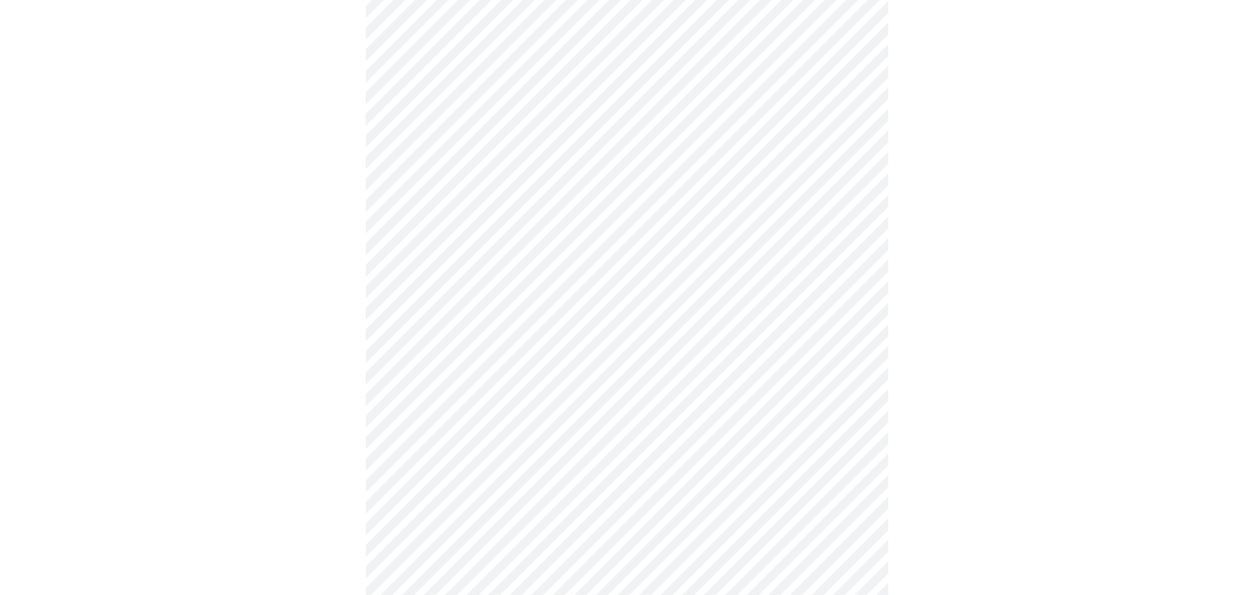
click at [463, 255] on body "MyMenopauseRx Appointments Messaging Labs Uploads Medications Community Refer a…" at bounding box center [627, 12] width 1244 height 1281
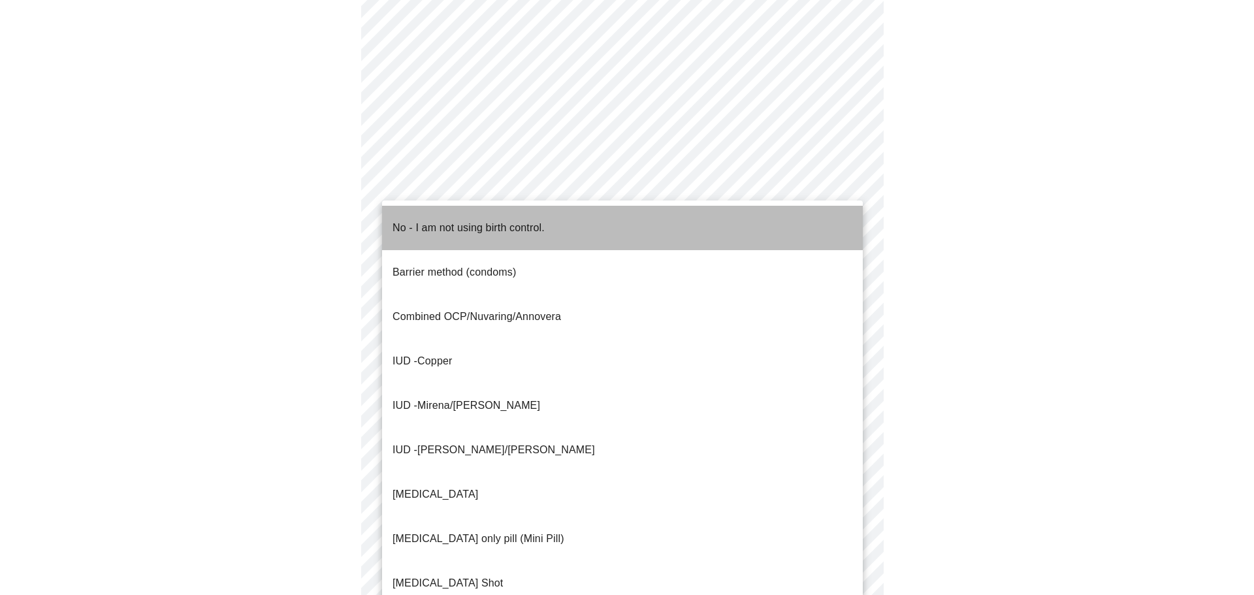
click at [413, 220] on p "No - I am not using birth control." at bounding box center [469, 228] width 152 height 16
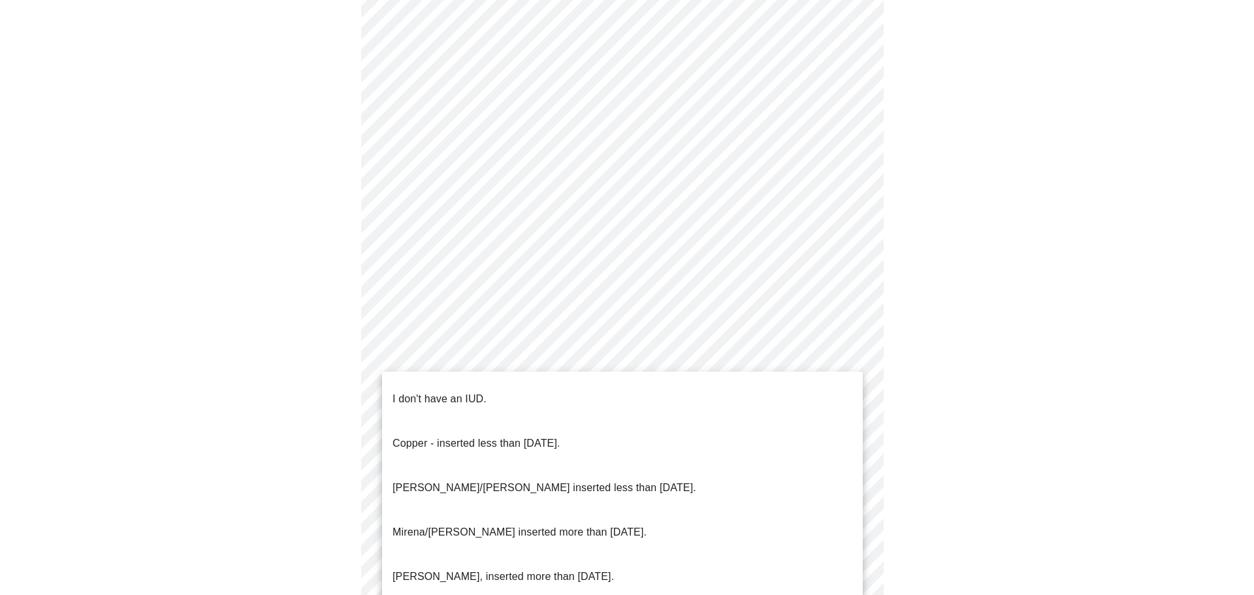
click at [422, 347] on body "MyMenopauseRx Appointments Messaging Labs Uploads Medications Community Refer a…" at bounding box center [627, 9] width 1244 height 1274
click at [409, 391] on p "I don't have an IUD." at bounding box center [440, 399] width 94 height 16
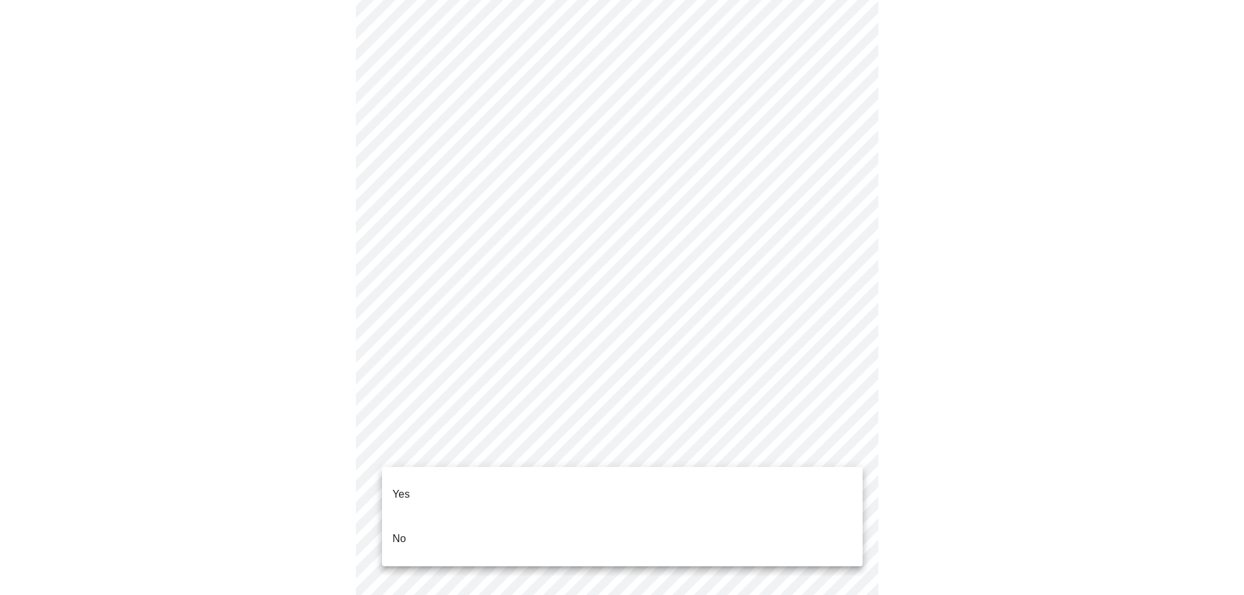
click at [402, 455] on body "MyMenopauseRx Appointments Messaging Labs Uploads Medications Community Refer a…" at bounding box center [622, 5] width 1234 height 1266
click at [400, 487] on p "Yes" at bounding box center [402, 495] width 18 height 16
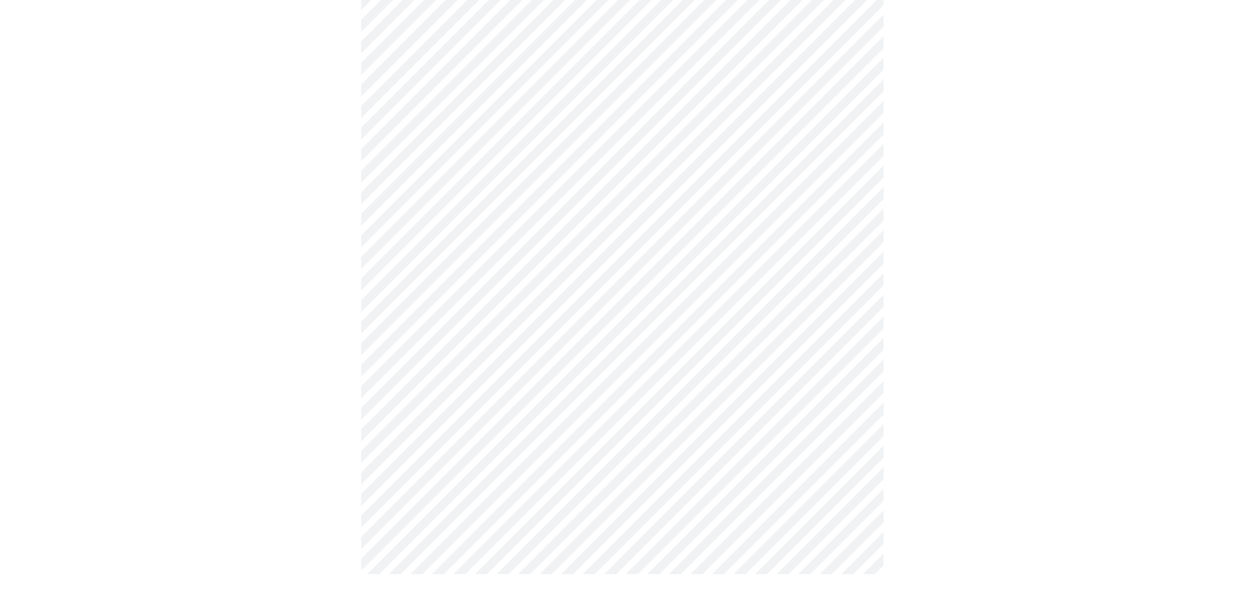
scroll to position [0, 0]
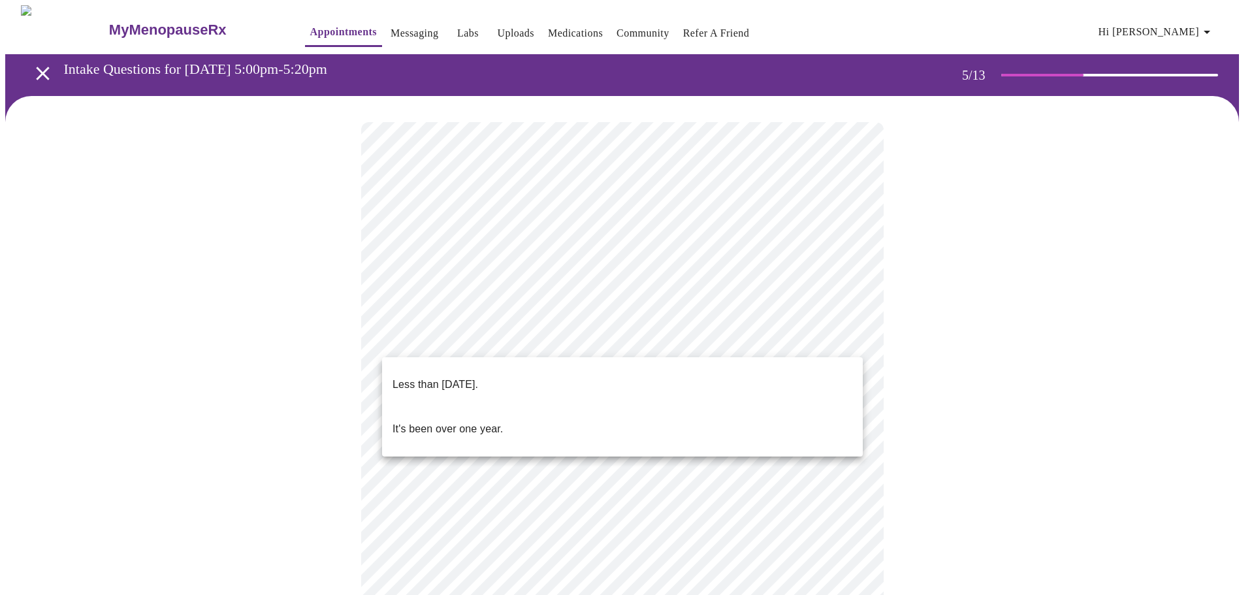
click at [621, 335] on body "MyMenopauseRx Appointments Messaging Labs Uploads Medications Community Refer a…" at bounding box center [627, 491] width 1244 height 973
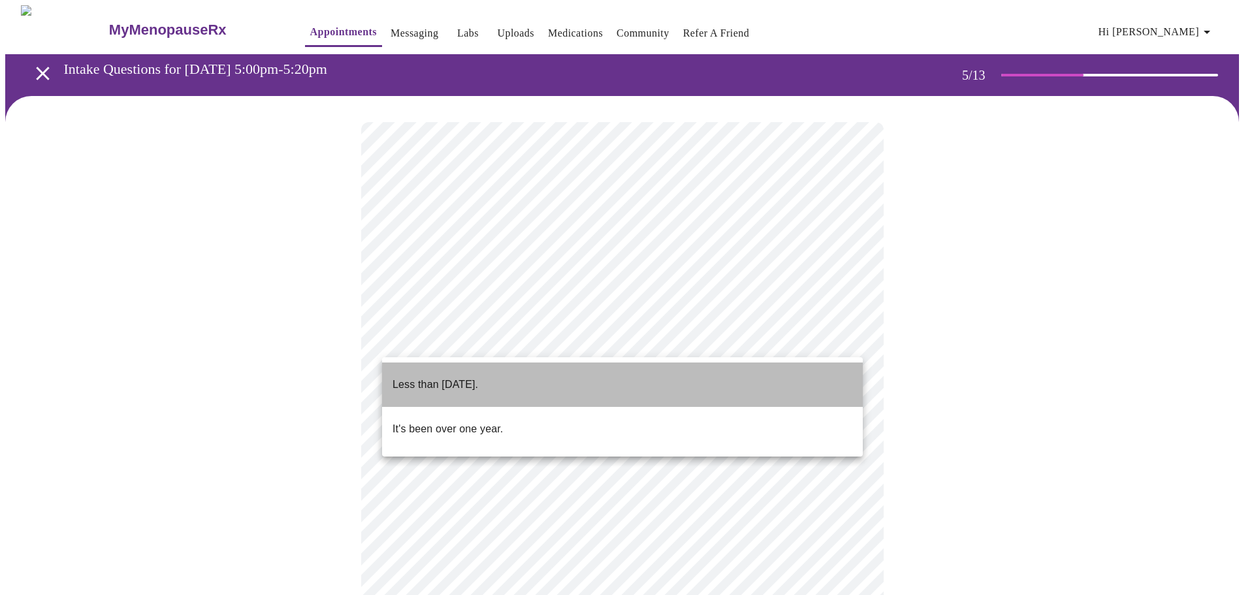
click at [515, 378] on li "Less than [DATE]." at bounding box center [622, 384] width 481 height 44
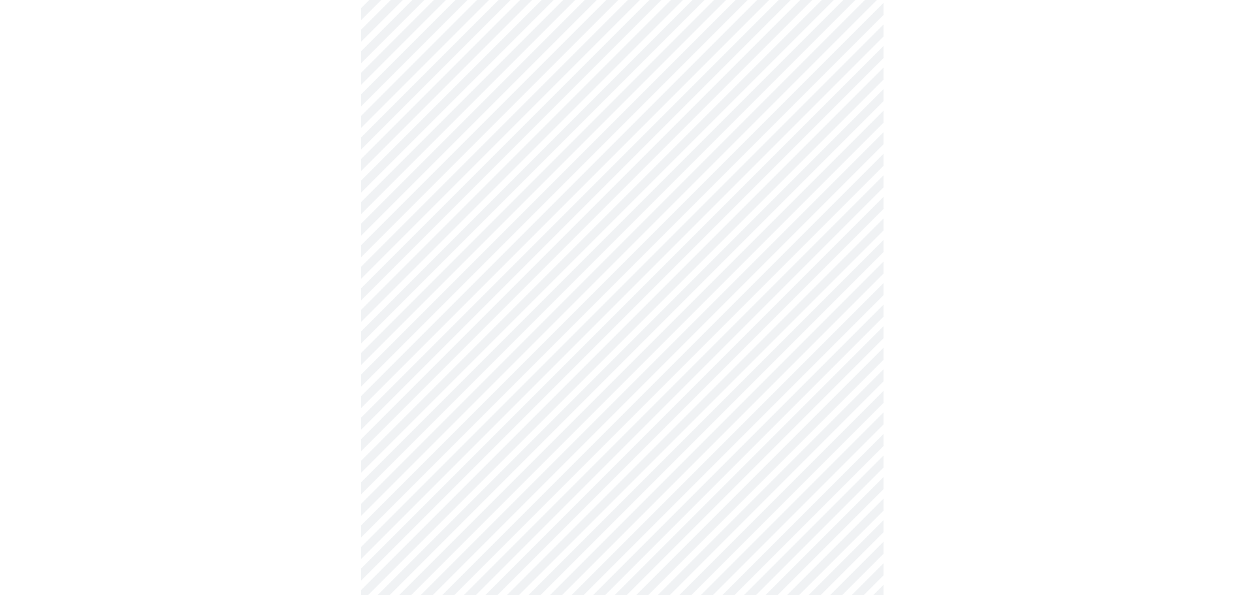
scroll to position [201, 0]
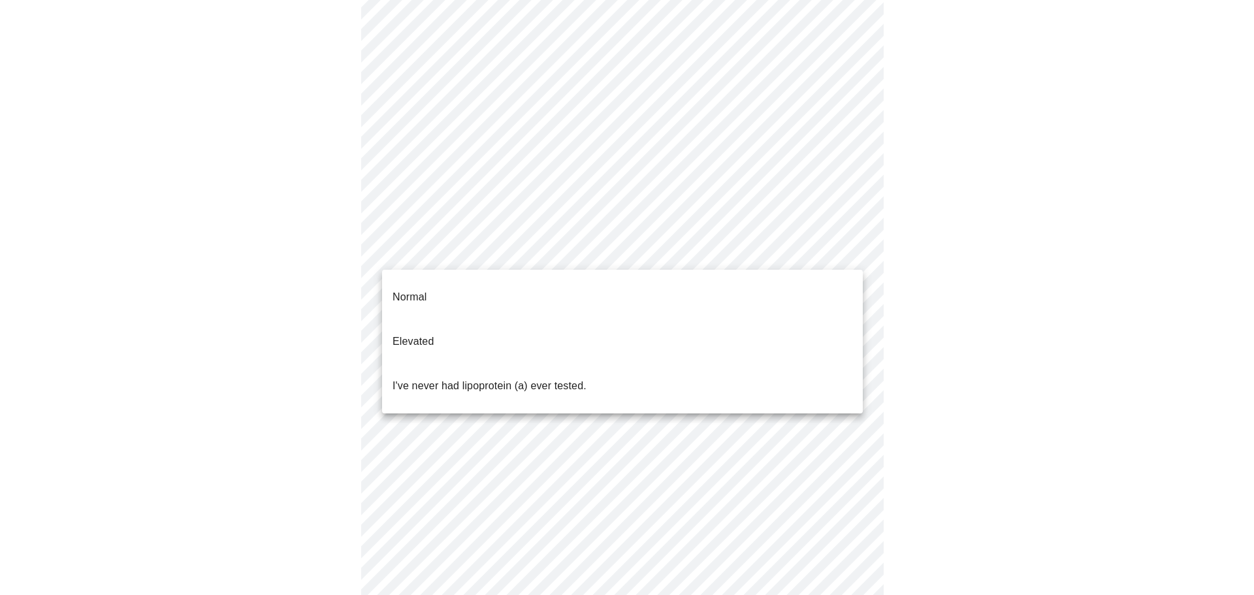
click at [571, 247] on body "MyMenopauseRx Appointments Messaging Labs Uploads Medications Community Refer a…" at bounding box center [627, 286] width 1244 height 965
click at [326, 350] on div at bounding box center [627, 297] width 1254 height 595
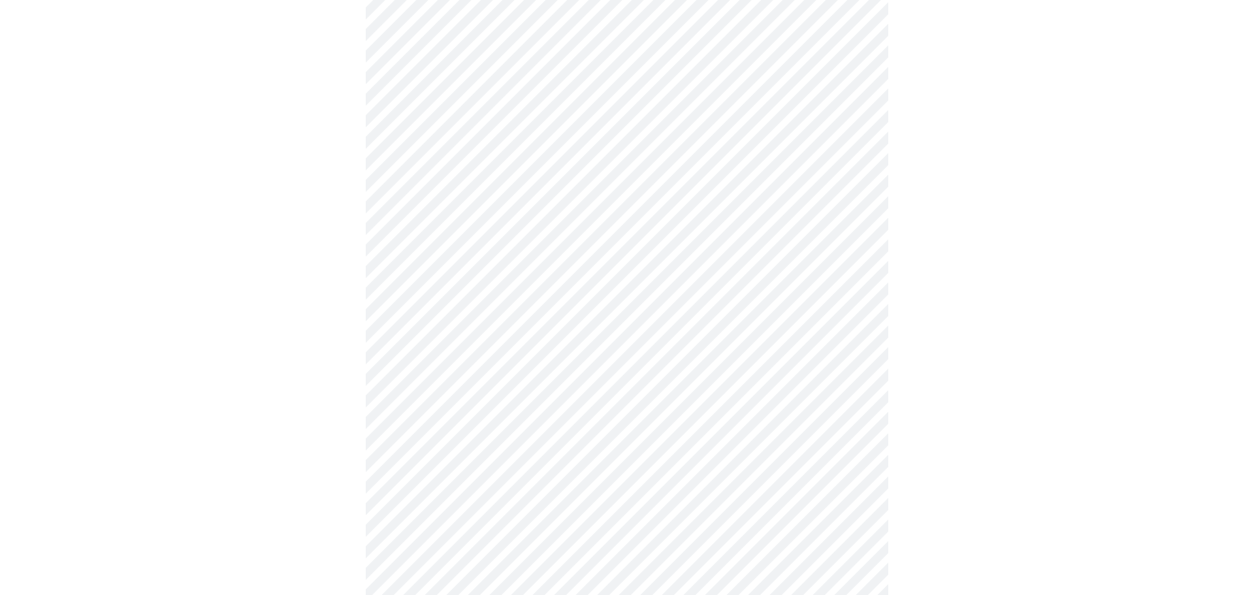
click at [443, 246] on body "MyMenopauseRx Appointments Messaging Labs Uploads Medications Community Refer a…" at bounding box center [627, 286] width 1244 height 965
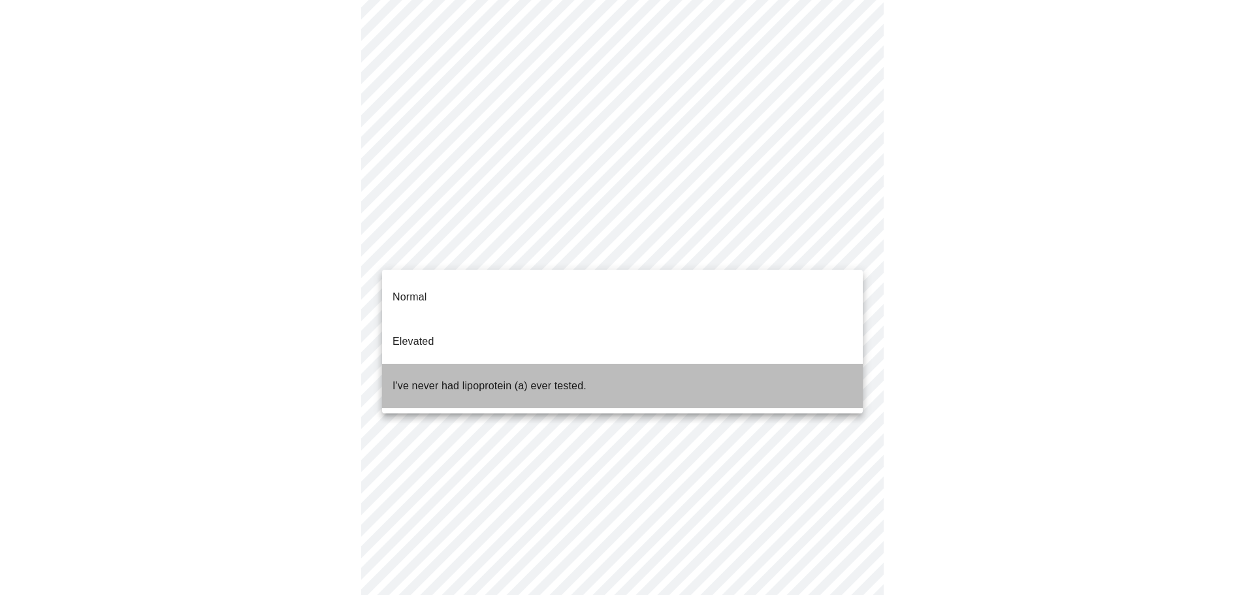
click at [511, 378] on p "I've never had lipoprotein (a) ever tested." at bounding box center [490, 386] width 194 height 16
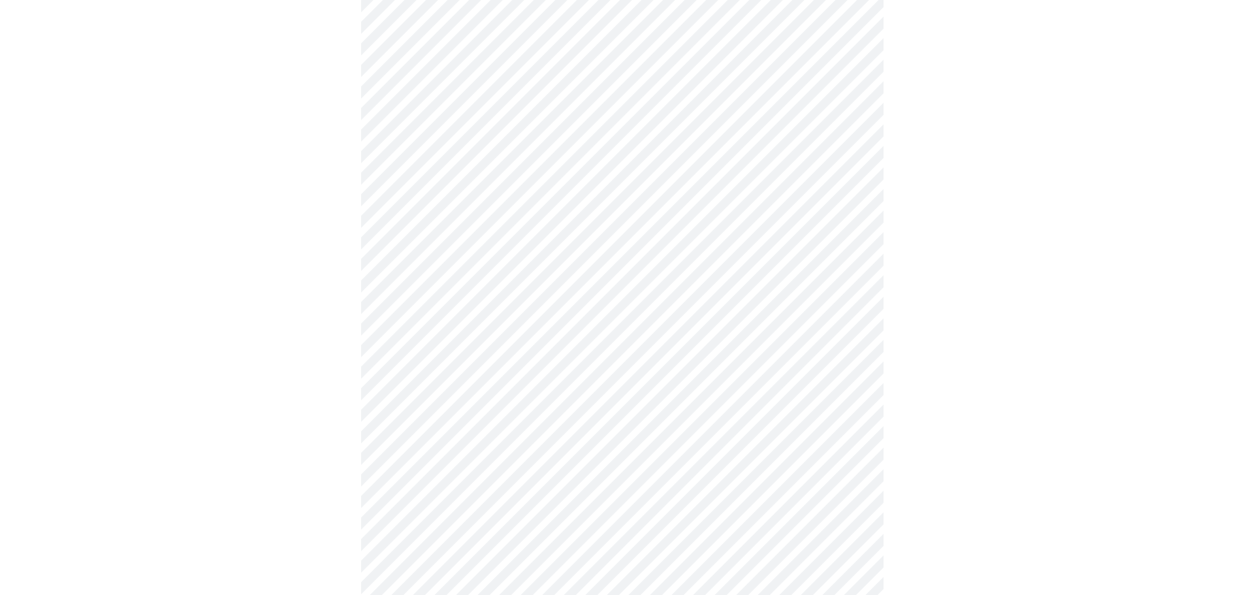
scroll to position [363, 0]
click at [280, 227] on div at bounding box center [622, 166] width 1234 height 867
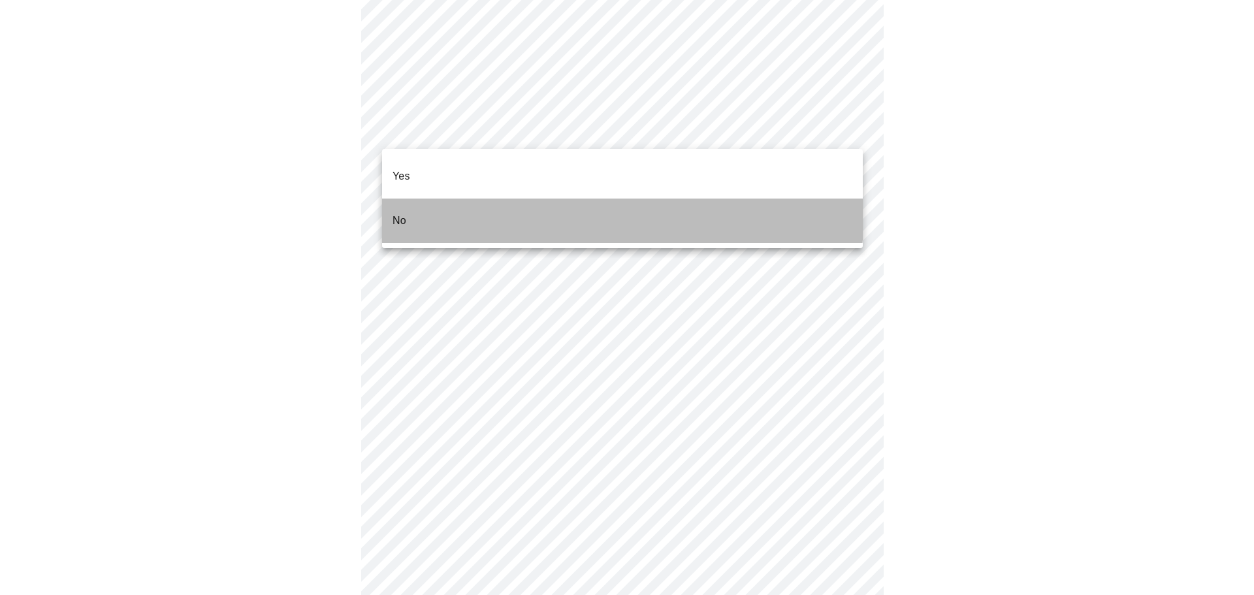
click at [455, 199] on li "No" at bounding box center [622, 221] width 481 height 44
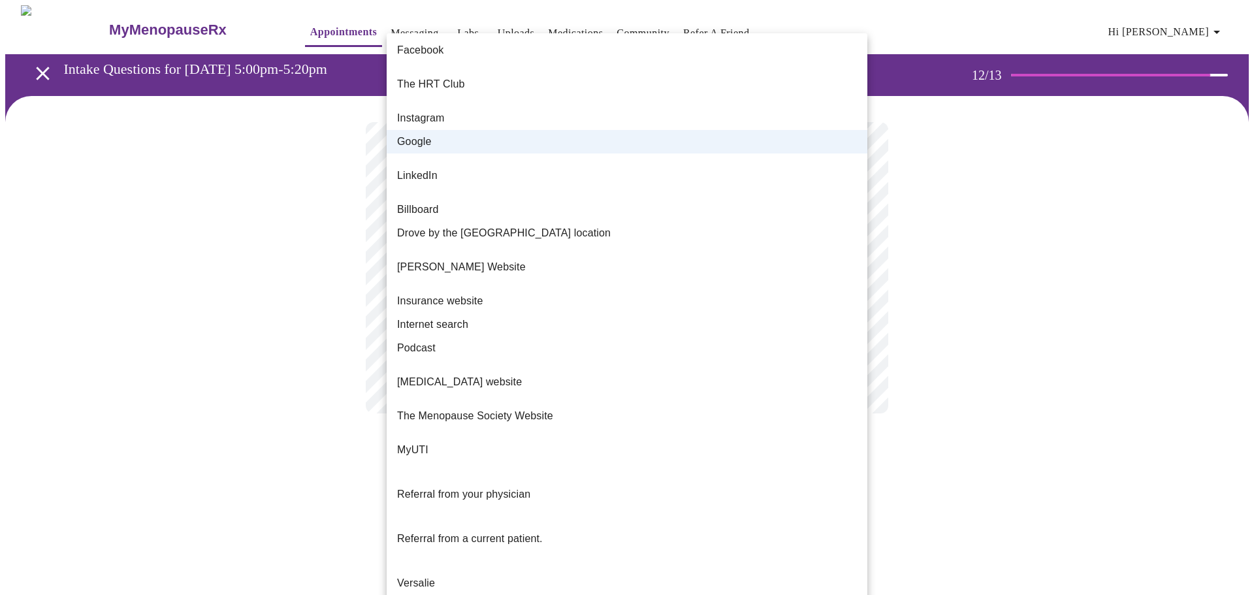
click at [642, 267] on body "MyMenopauseRx Appointments Messaging Labs Uploads Medications Community Refer a…" at bounding box center [627, 222] width 1244 height 434
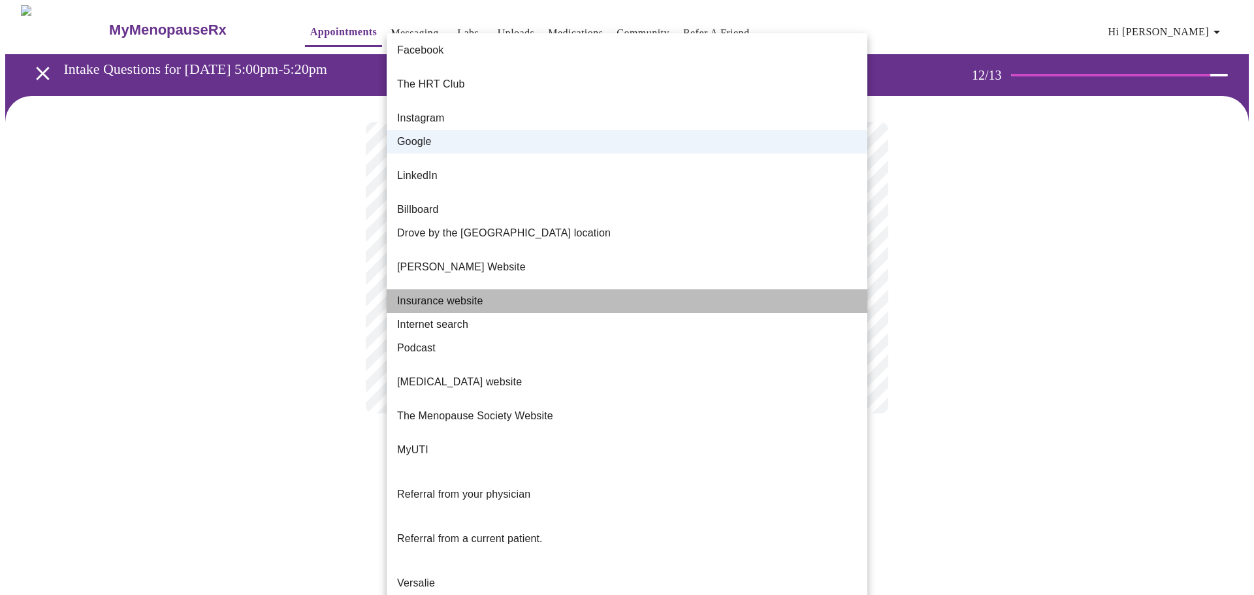
click at [642, 289] on li "Insurance website" at bounding box center [627, 301] width 481 height 24
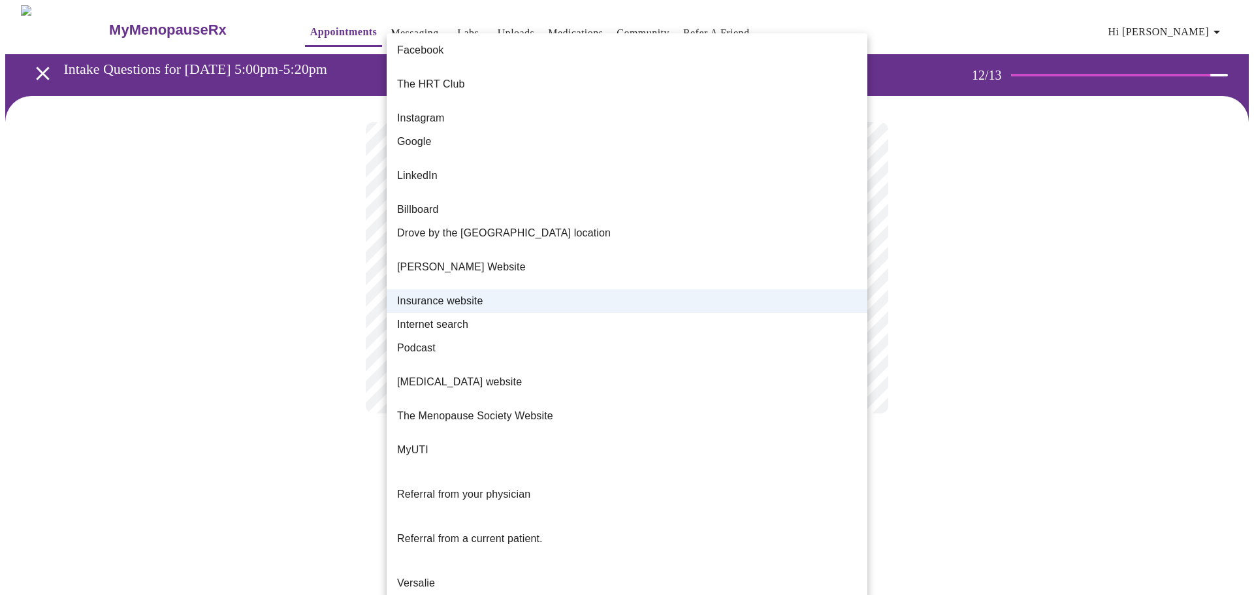
click at [705, 281] on body "MyMenopauseRx Appointments Messaging Labs Uploads Medications Community Refer a…" at bounding box center [627, 222] width 1244 height 434
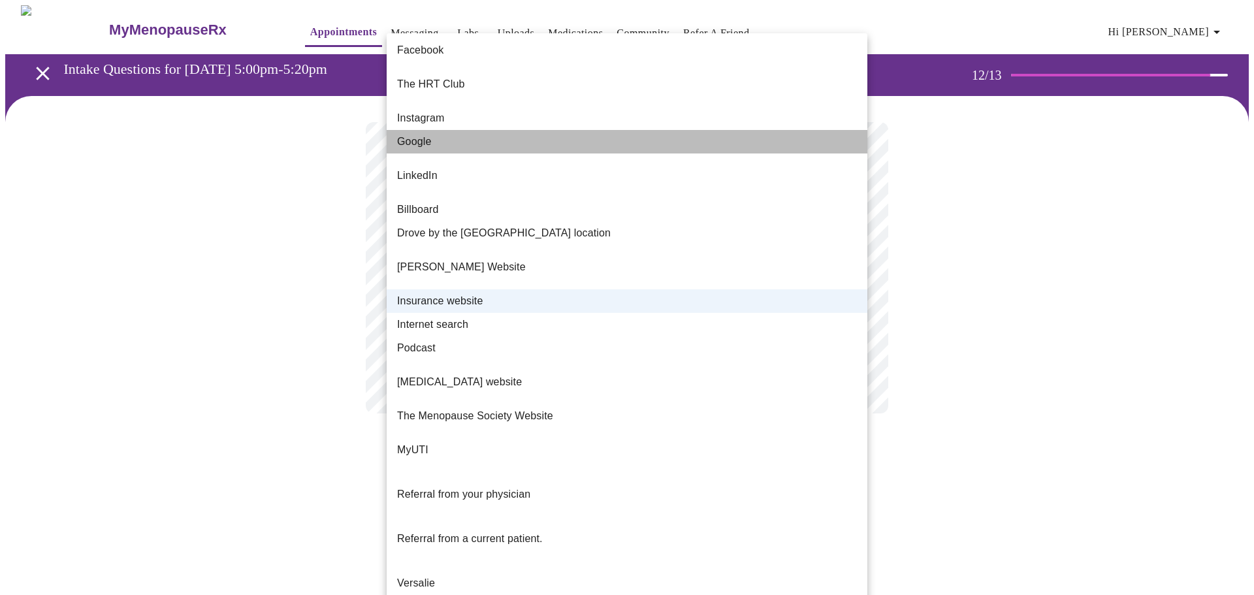
click at [444, 130] on li "Google" at bounding box center [627, 142] width 481 height 24
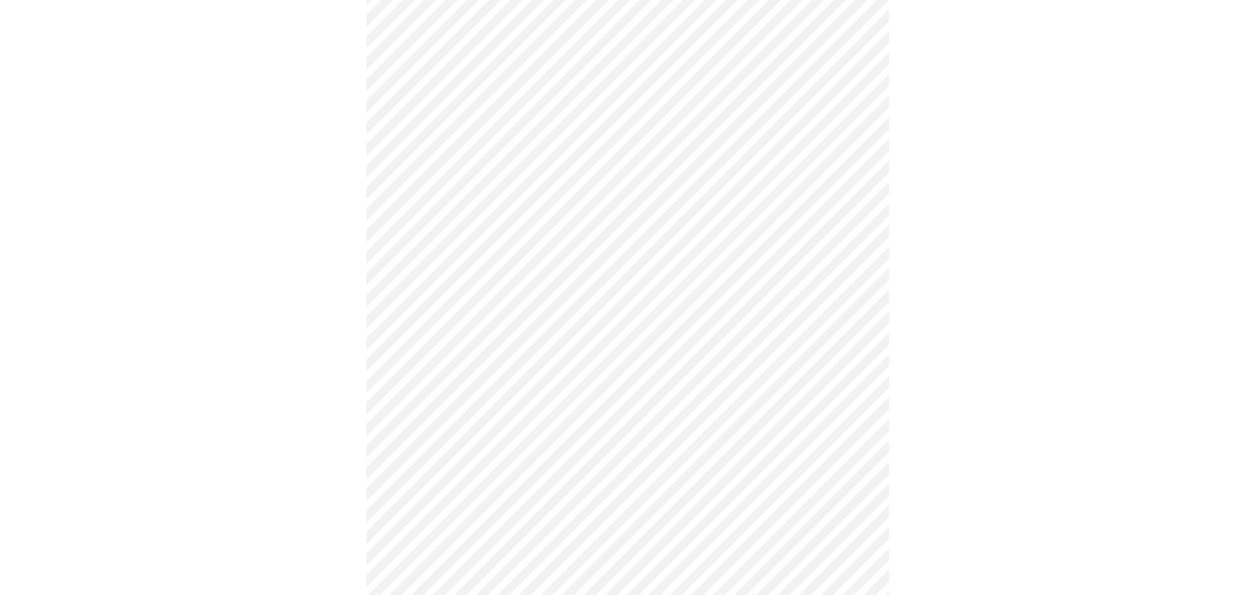
scroll to position [518, 0]
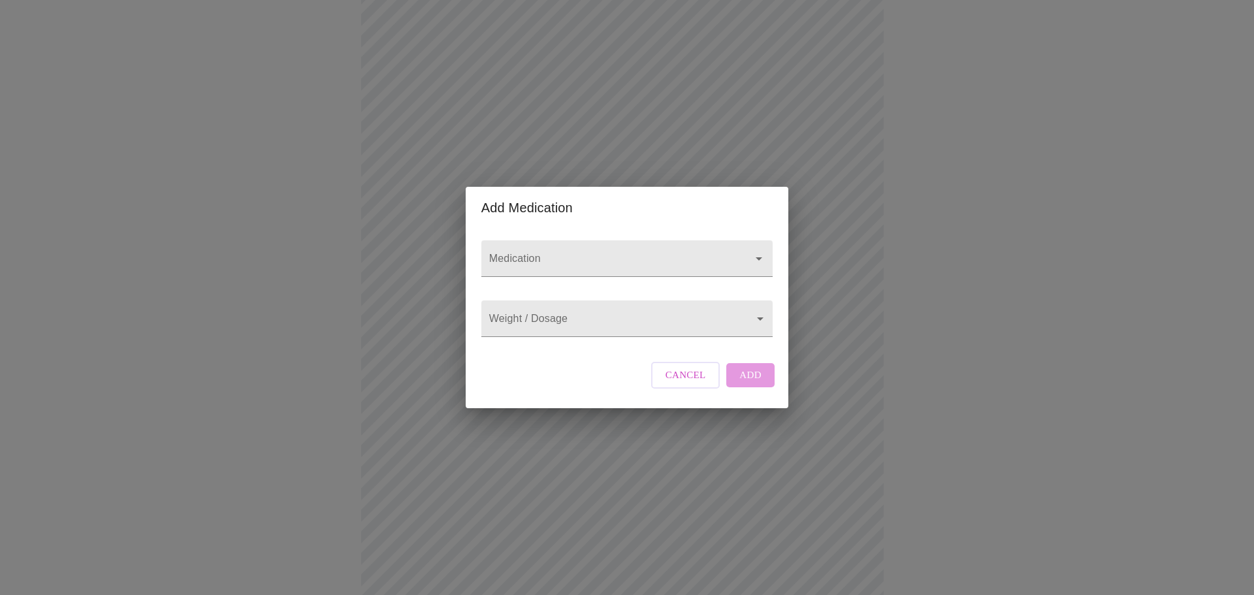
click at [643, 240] on div at bounding box center [626, 258] width 291 height 37
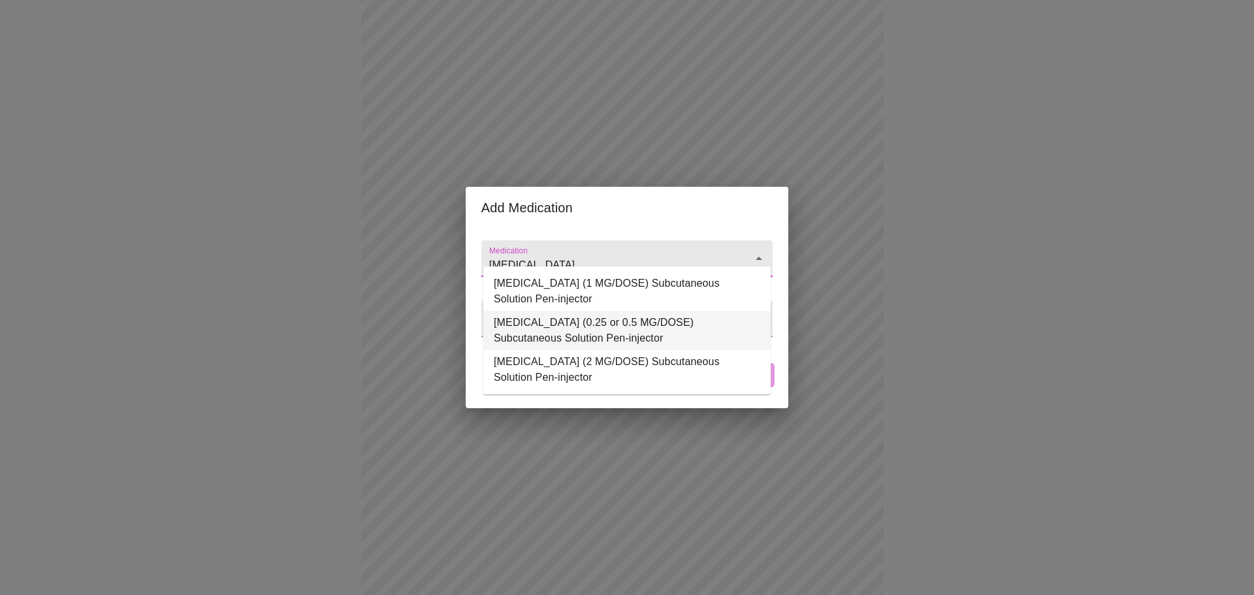
click at [658, 334] on li "[MEDICAL_DATA] (0.25 or 0.5 MG/DOSE) Subcutaneous Solution Pen-injector" at bounding box center [626, 330] width 287 height 39
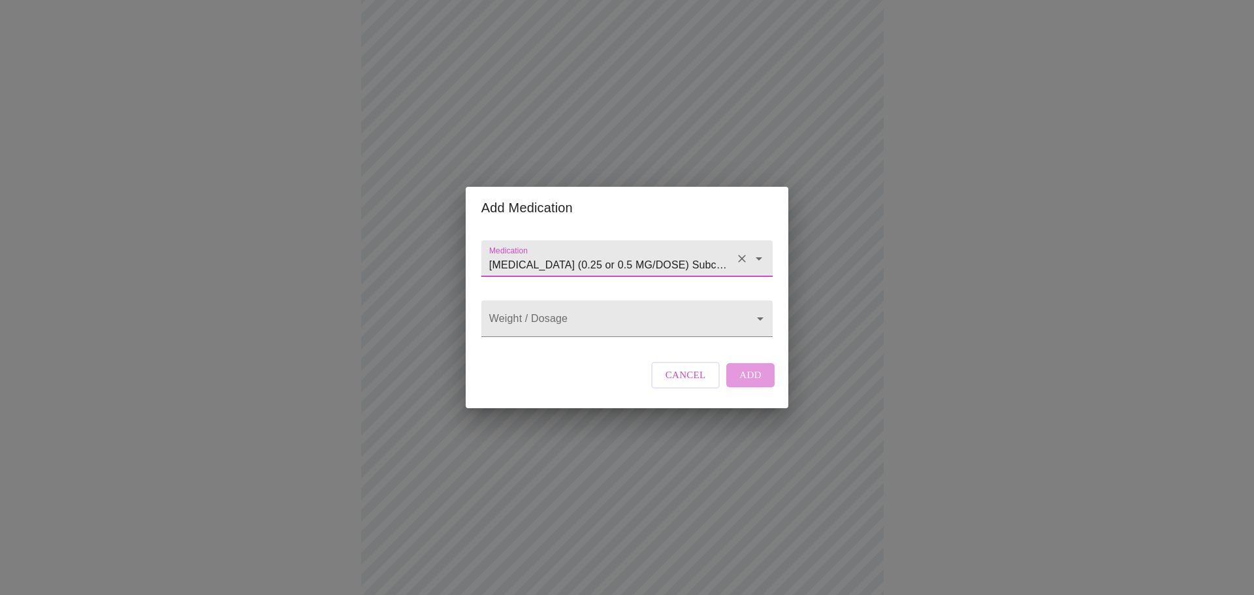
click at [690, 256] on input "[MEDICAL_DATA] (0.25 or 0.5 MG/DOSE) Subcutaneous Solution Pen-injector" at bounding box center [609, 265] width 244 height 24
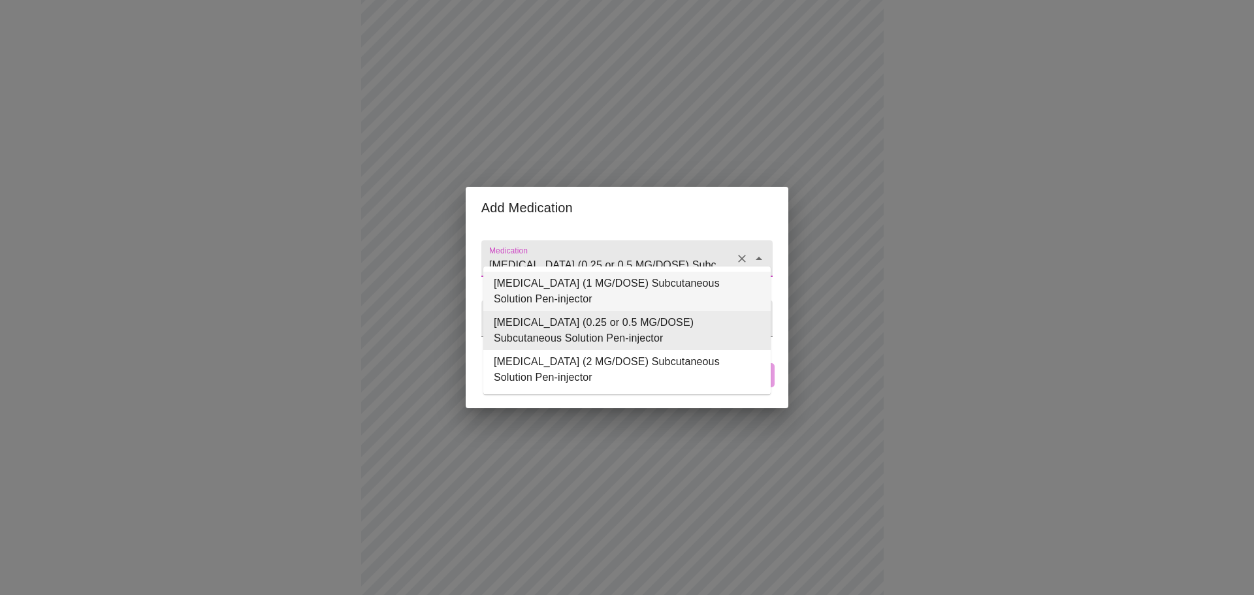
click at [626, 290] on li "[MEDICAL_DATA] (1 MG/DOSE) Subcutaneous Solution Pen-injector" at bounding box center [626, 291] width 287 height 39
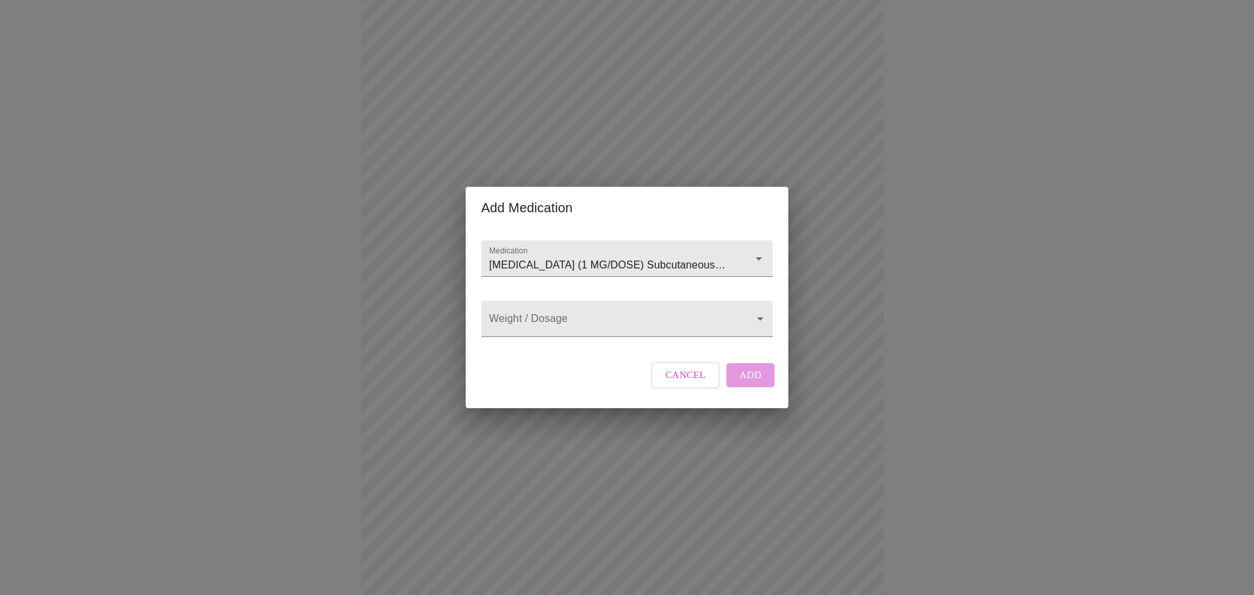
click at [662, 342] on div "Weight / Dosage ​" at bounding box center [627, 316] width 302 height 54
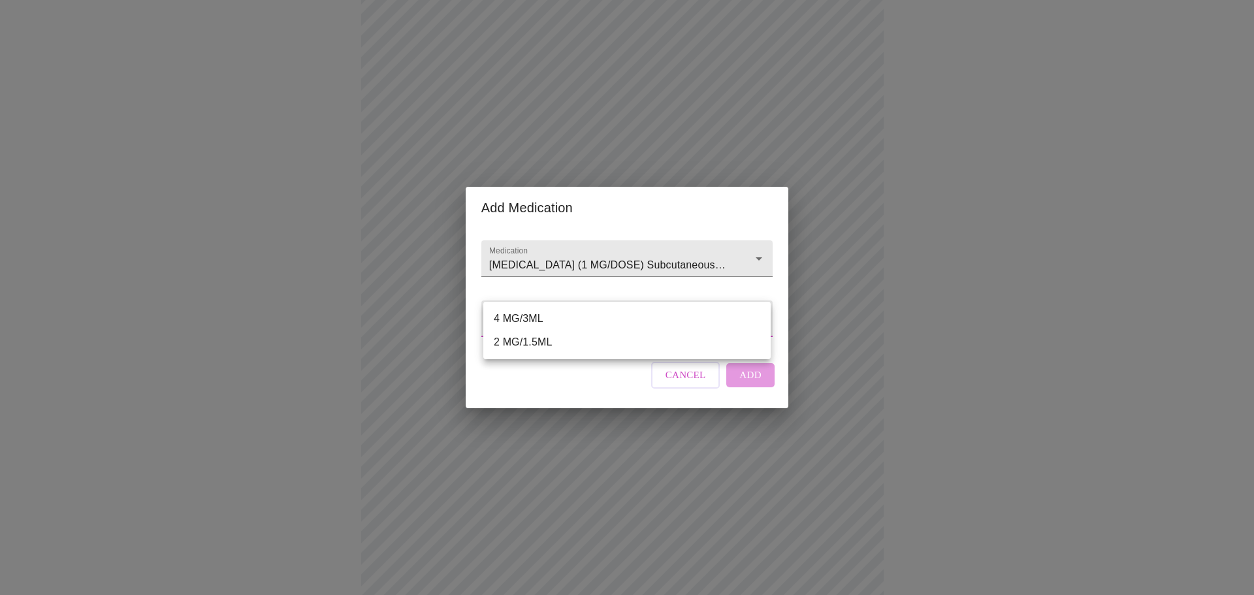
click at [660, 335] on body "MyMenopauseRx Appointments Messaging Labs Uploads Medications Community Refer a…" at bounding box center [627, 110] width 1244 height 1247
click at [737, 236] on div at bounding box center [627, 297] width 1254 height 595
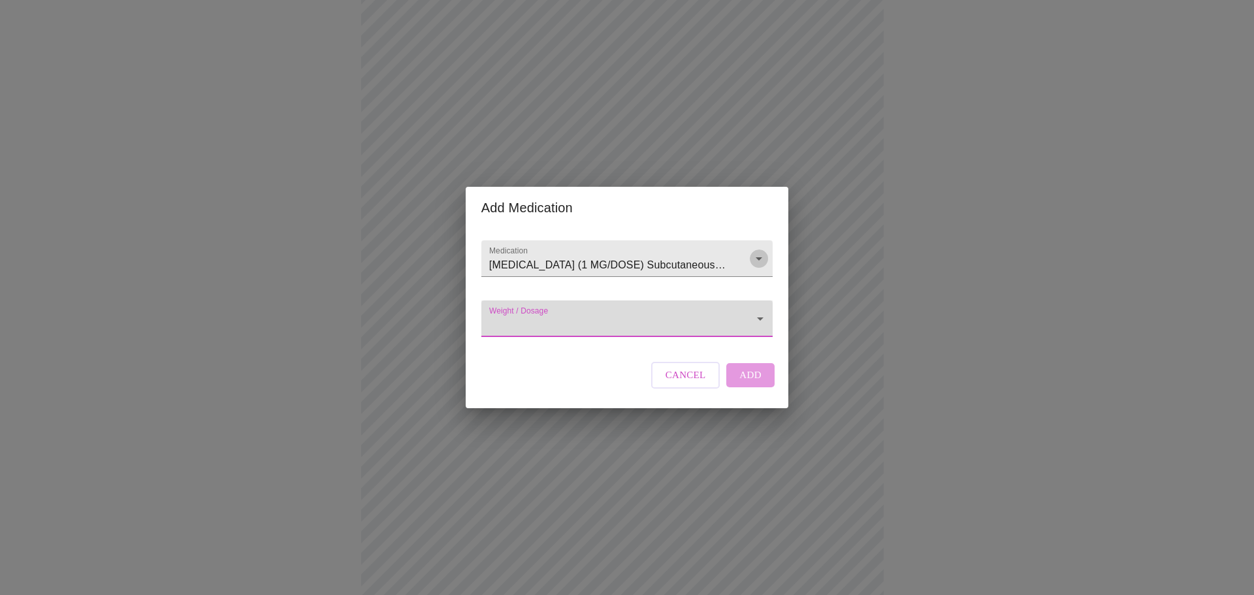
click at [752, 251] on icon "Open" at bounding box center [759, 259] width 16 height 16
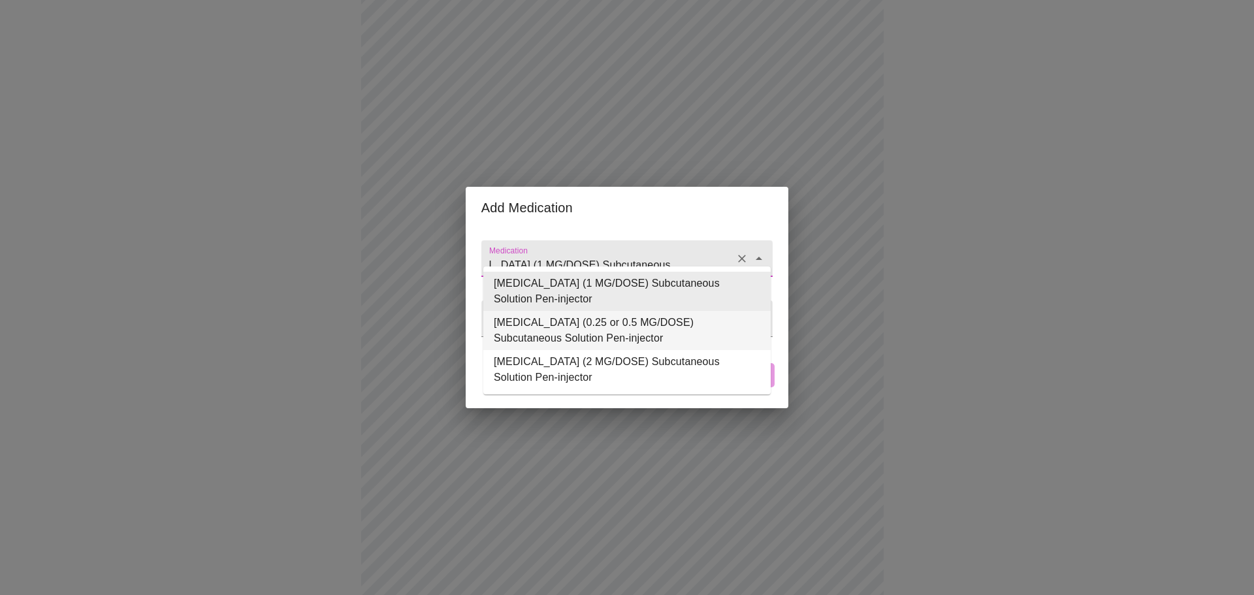
click at [645, 335] on li "[MEDICAL_DATA] (0.25 or 0.5 MG/DOSE) Subcutaneous Solution Pen-injector" at bounding box center [626, 330] width 287 height 39
type input "[MEDICAL_DATA] (0.25 or 0.5 MG/DOSE) Subcutaneous Solution Pen-injector"
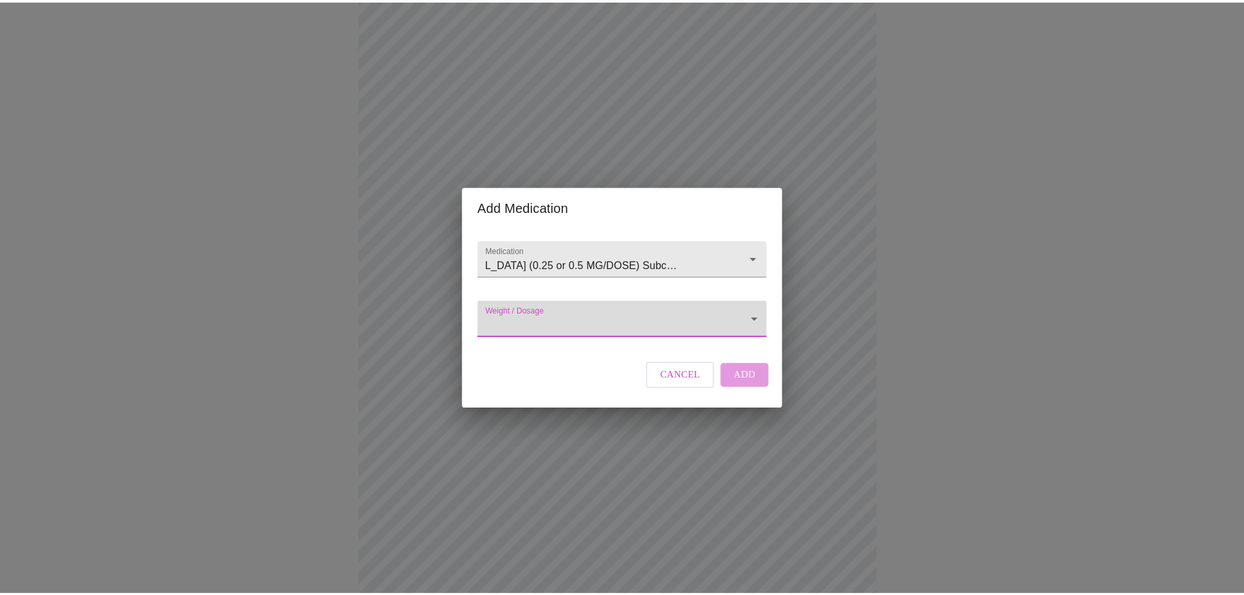
scroll to position [0, 0]
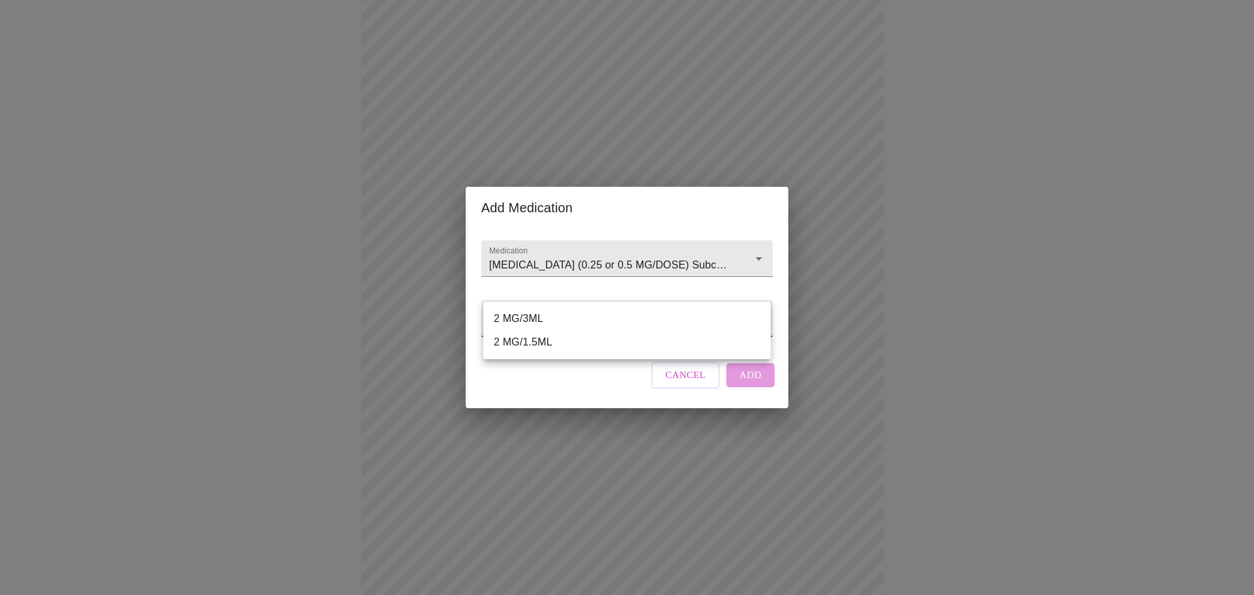
click at [588, 330] on body "MyMenopauseRx Appointments Messaging Labs Uploads Medications Community Refer a…" at bounding box center [627, 110] width 1244 height 1247
drag, startPoint x: 562, startPoint y: 402, endPoint x: 682, endPoint y: 406, distance: 120.2
click at [682, 406] on div at bounding box center [627, 297] width 1254 height 595
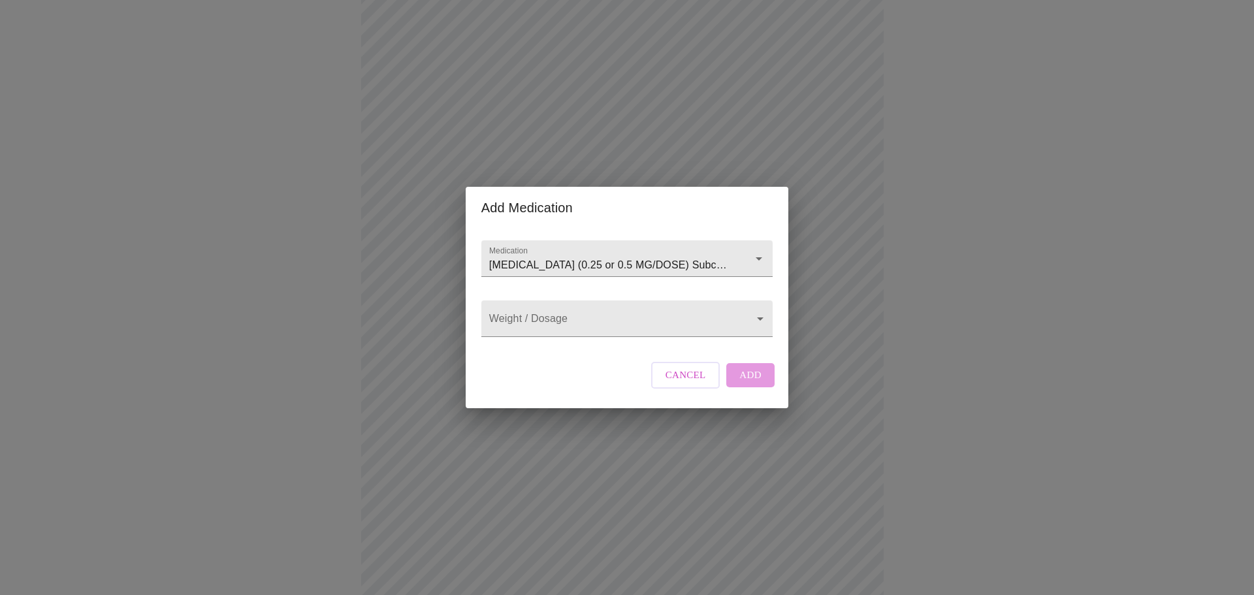
drag, startPoint x: 682, startPoint y: 406, endPoint x: 681, endPoint y: 389, distance: 16.4
click at [681, 389] on div "Cancel Add" at bounding box center [713, 374] width 130 height 39
click at [681, 383] on span "Cancel" at bounding box center [686, 374] width 40 height 17
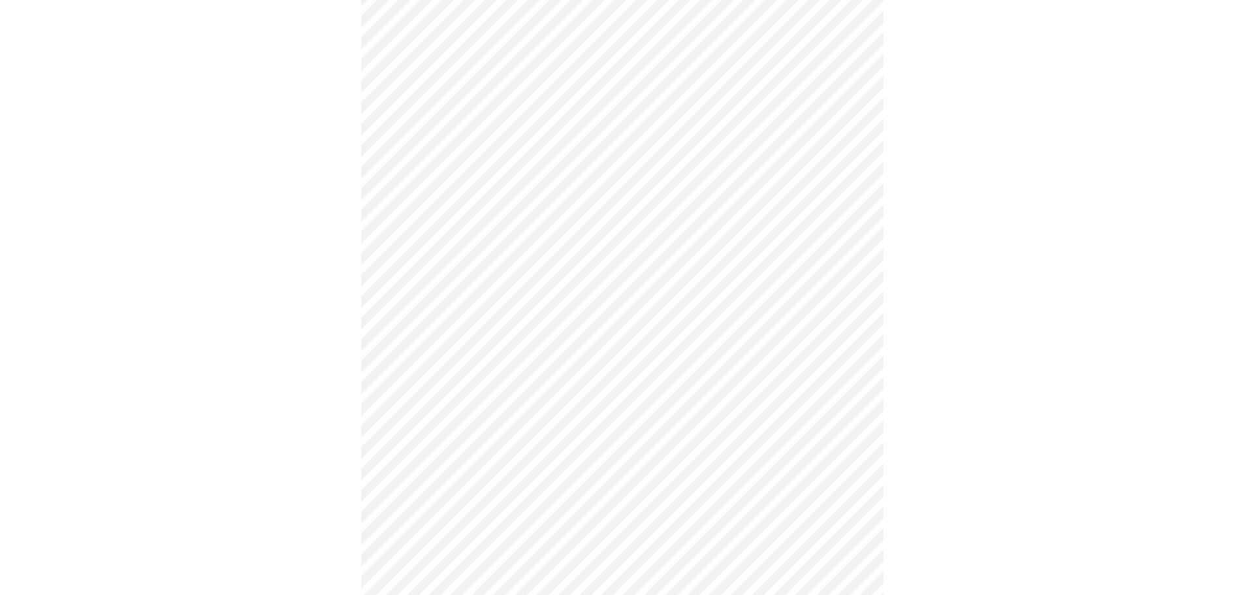
scroll to position [465, 0]
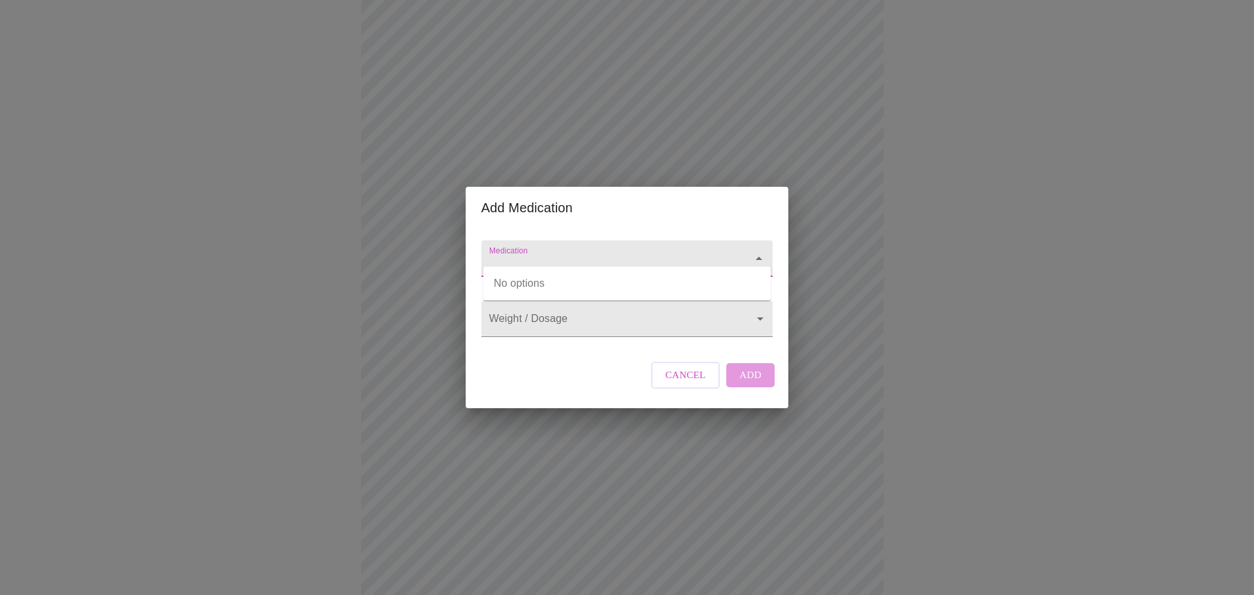
click at [615, 260] on input "Medication" at bounding box center [609, 265] width 244 height 24
click at [652, 253] on input "Medication" at bounding box center [609, 265] width 244 height 24
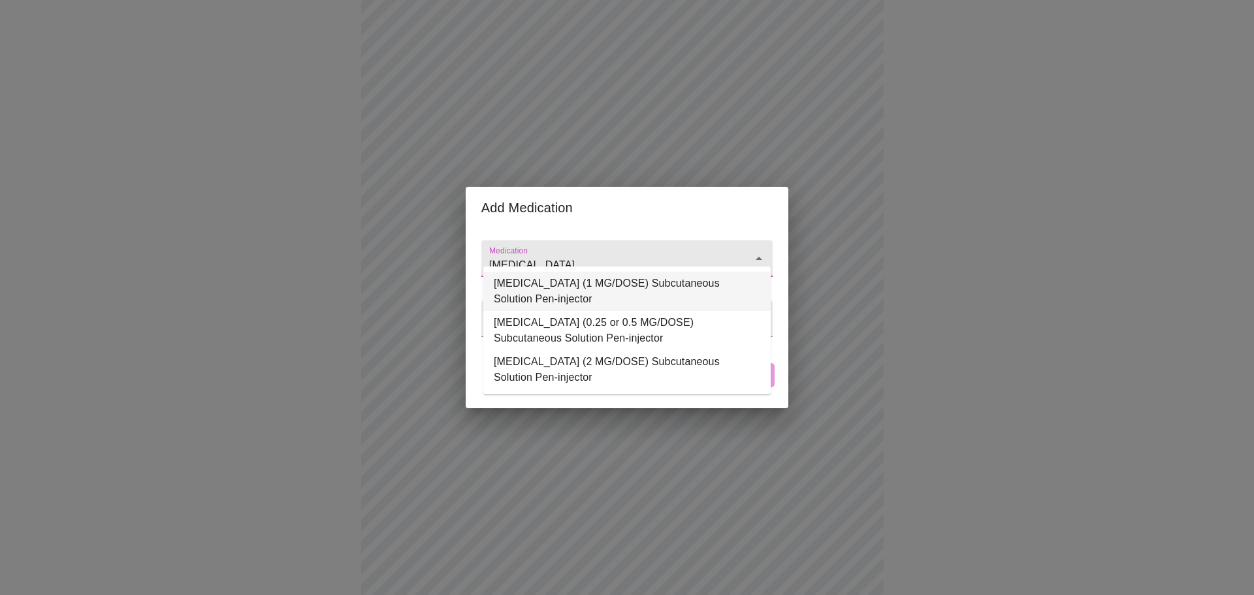
click at [637, 298] on li "[MEDICAL_DATA] (1 MG/DOSE) Subcutaneous Solution Pen-injector" at bounding box center [626, 291] width 287 height 39
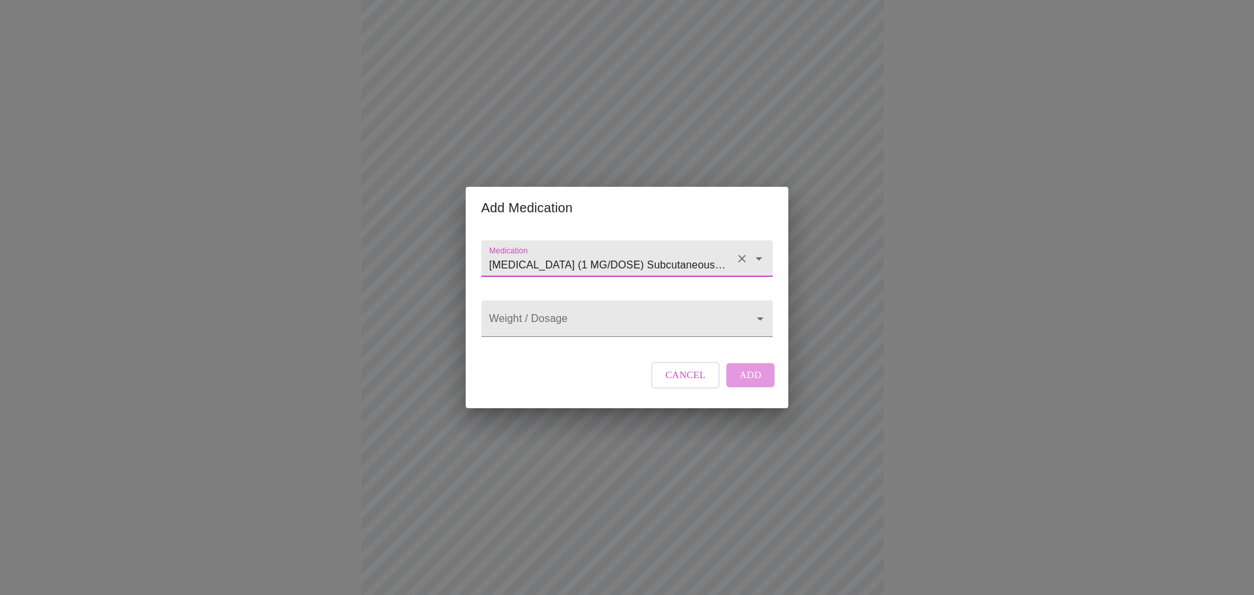
type input "[MEDICAL_DATA] (1 MG/DOSE) Subcutaneous Solution Pen-injector"
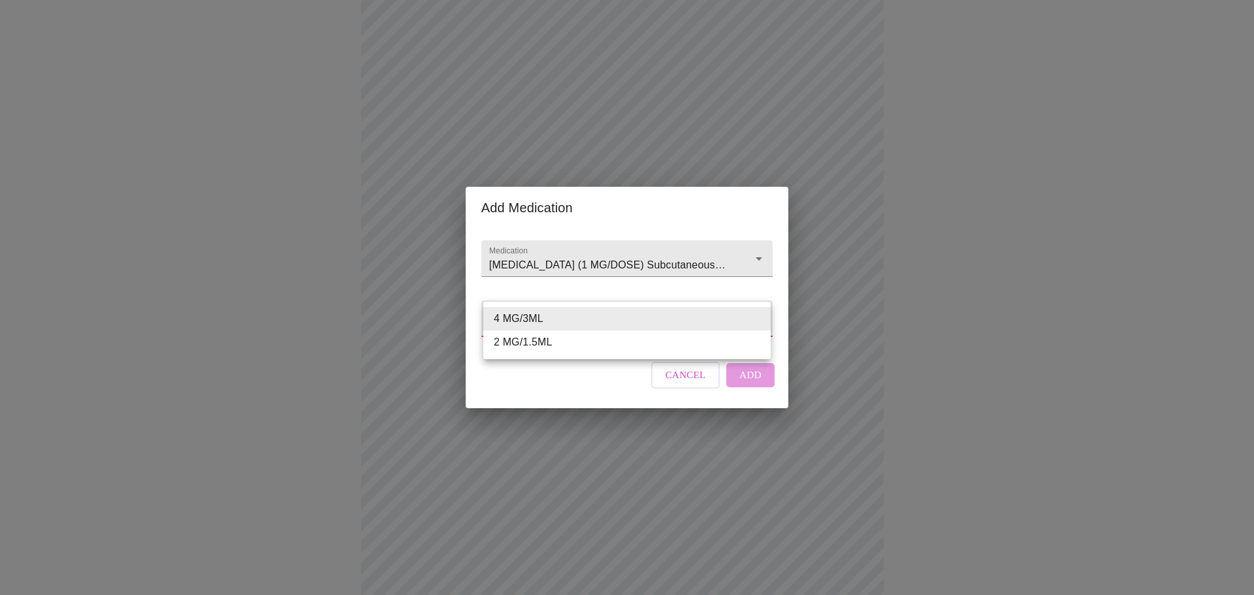
click at [629, 326] on body "MyMenopauseRx Appointments Messaging Labs Uploads Medications Community Refer a…" at bounding box center [627, 163] width 1244 height 1247
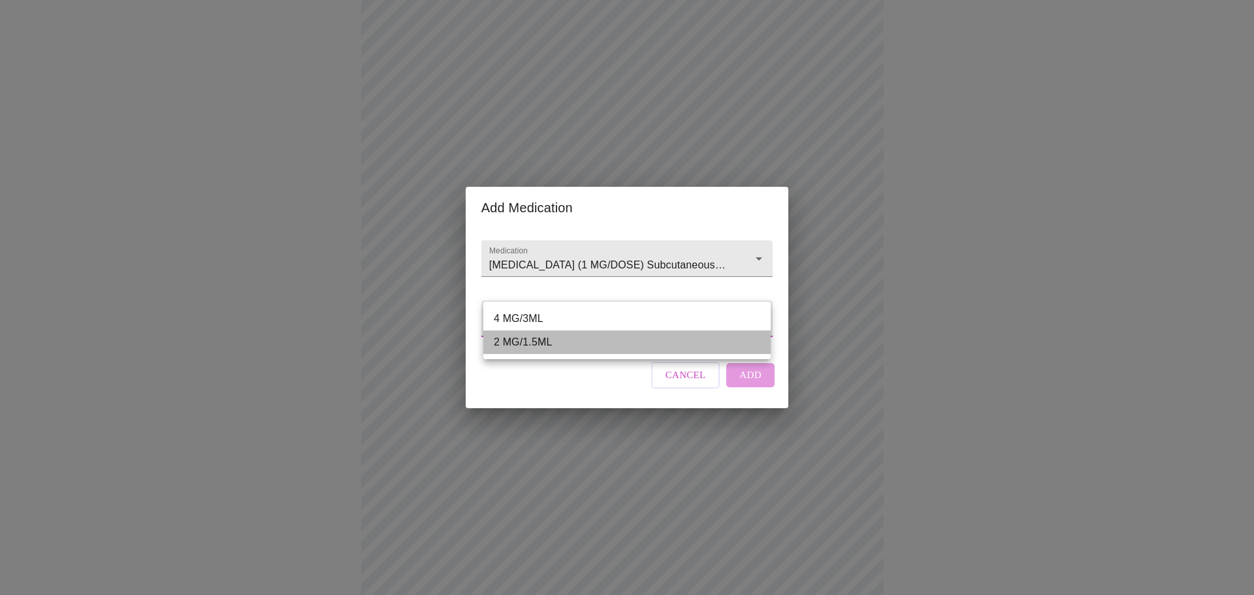
click at [541, 349] on li "2 MG/1.5ML" at bounding box center [626, 342] width 287 height 24
type input "2 MG/1.5ML"
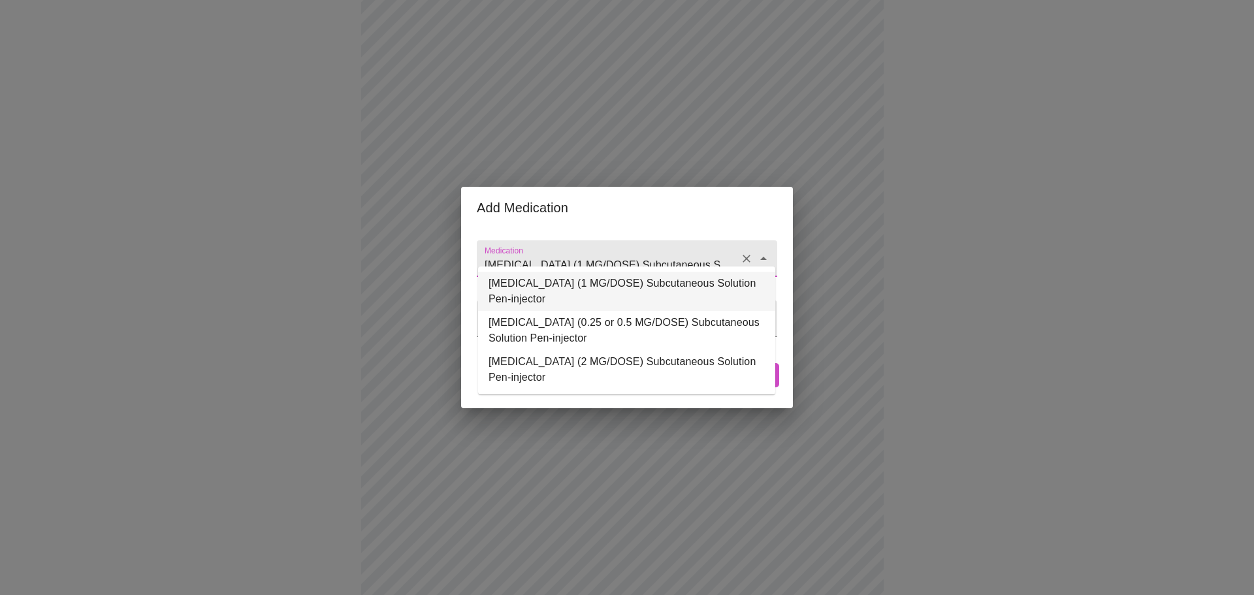
click at [622, 253] on input "[MEDICAL_DATA] (1 MG/DOSE) Subcutaneous Solution Pen-injector" at bounding box center [608, 265] width 253 height 24
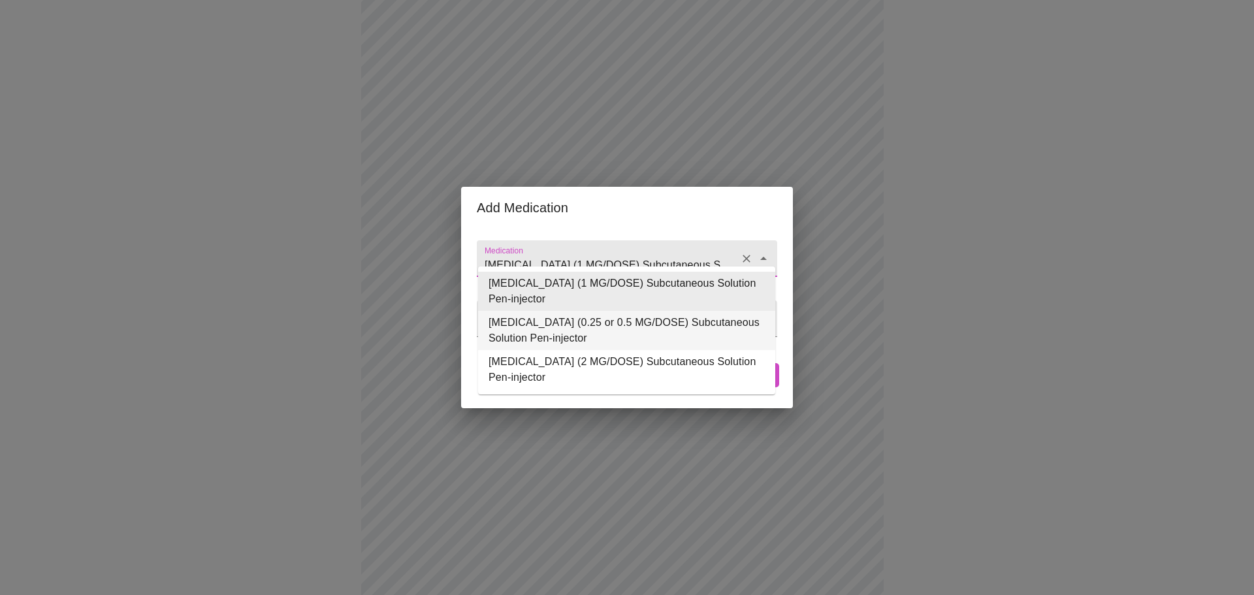
click at [589, 330] on li "[MEDICAL_DATA] (0.25 or 0.5 MG/DOSE) Subcutaneous Solution Pen-injector" at bounding box center [626, 330] width 297 height 39
type input "[MEDICAL_DATA] (0.25 or 0.5 MG/DOSE) Subcutaneous Solution Pen-injector"
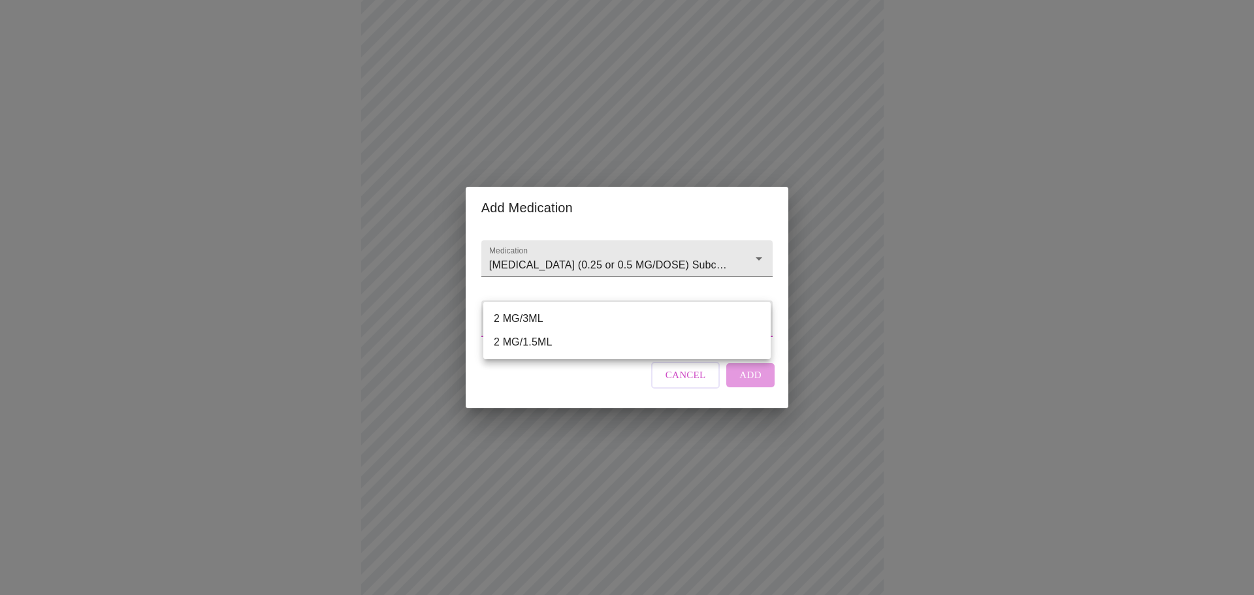
click at [588, 329] on body "MyMenopauseRx Appointments Messaging Labs Uploads Medications Community Refer a…" at bounding box center [627, 163] width 1244 height 1247
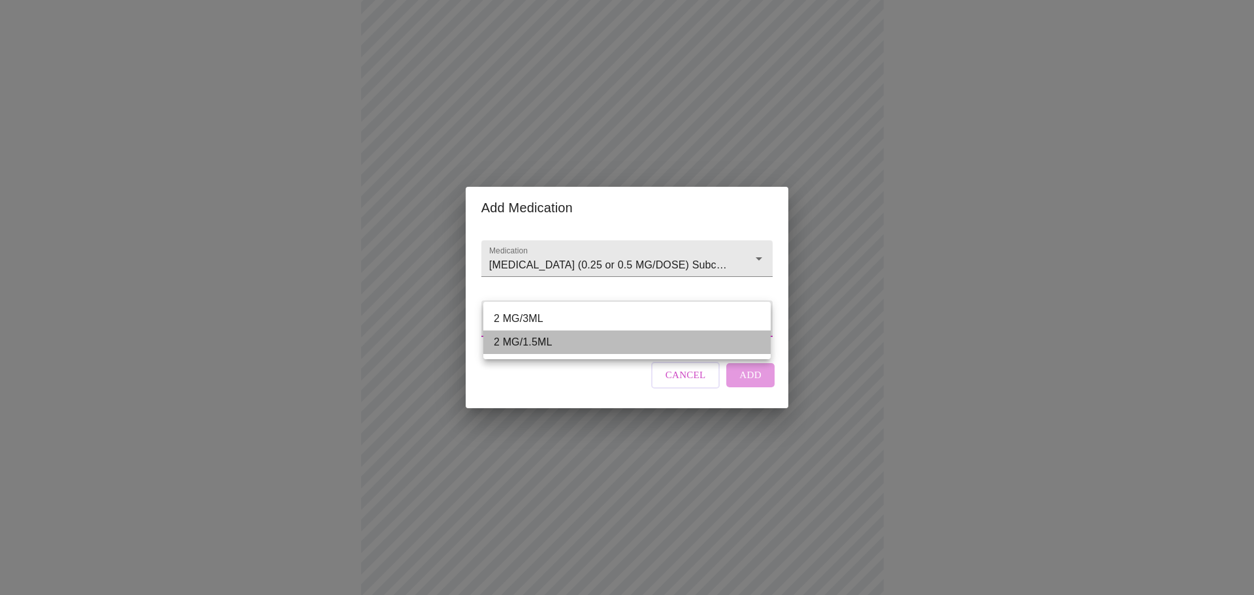
click at [556, 338] on li "2 MG/1.5ML" at bounding box center [626, 342] width 287 height 24
type input "2 MG/1.5ML"
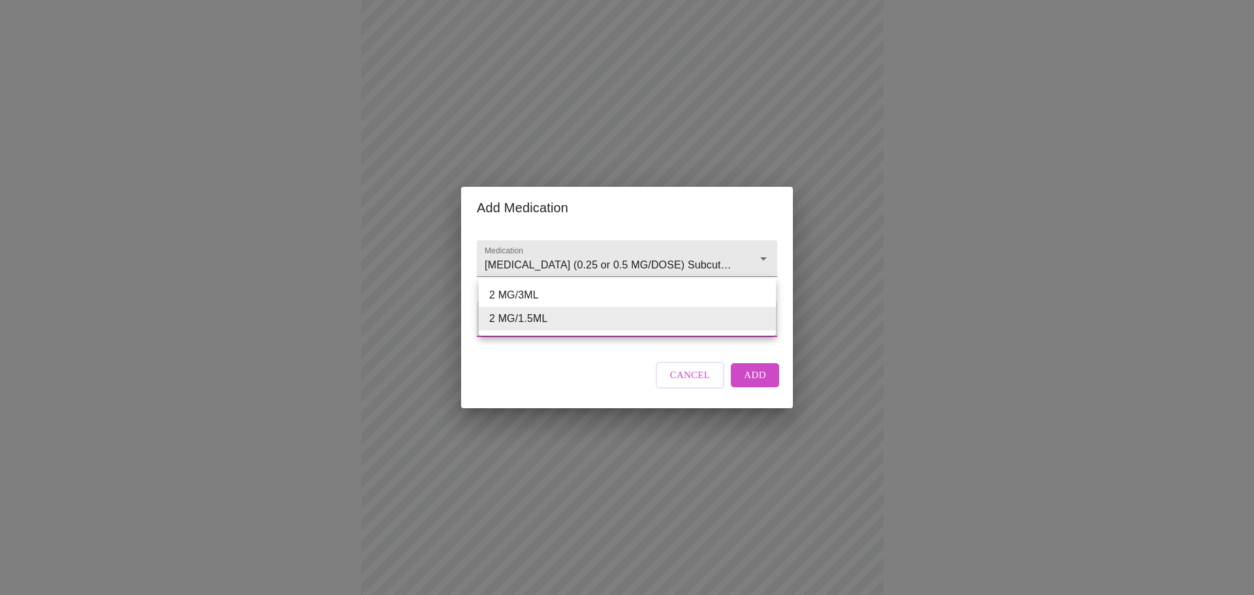
click at [638, 314] on body "MyMenopauseRx Appointments Messaging Labs Uploads Medications Community Refer a…" at bounding box center [627, 163] width 1244 height 1247
click at [628, 406] on div at bounding box center [627, 297] width 1254 height 595
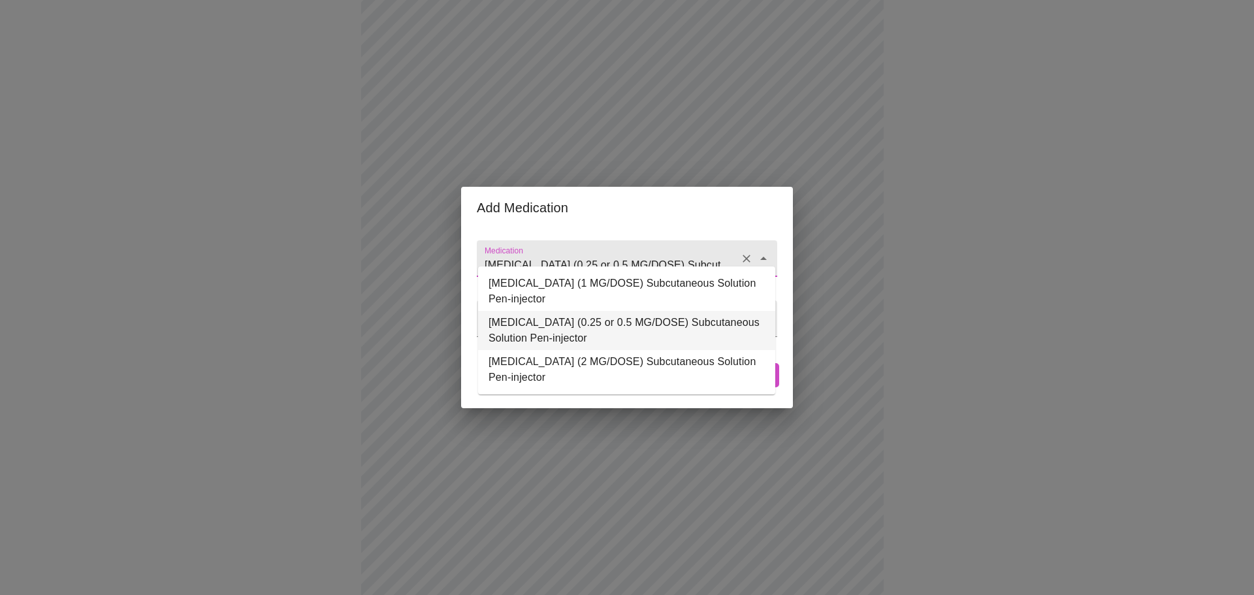
click at [673, 259] on input "[MEDICAL_DATA] (0.25 or 0.5 MG/DOSE) Subcutaneous Solution Pen-injector" at bounding box center [608, 265] width 253 height 24
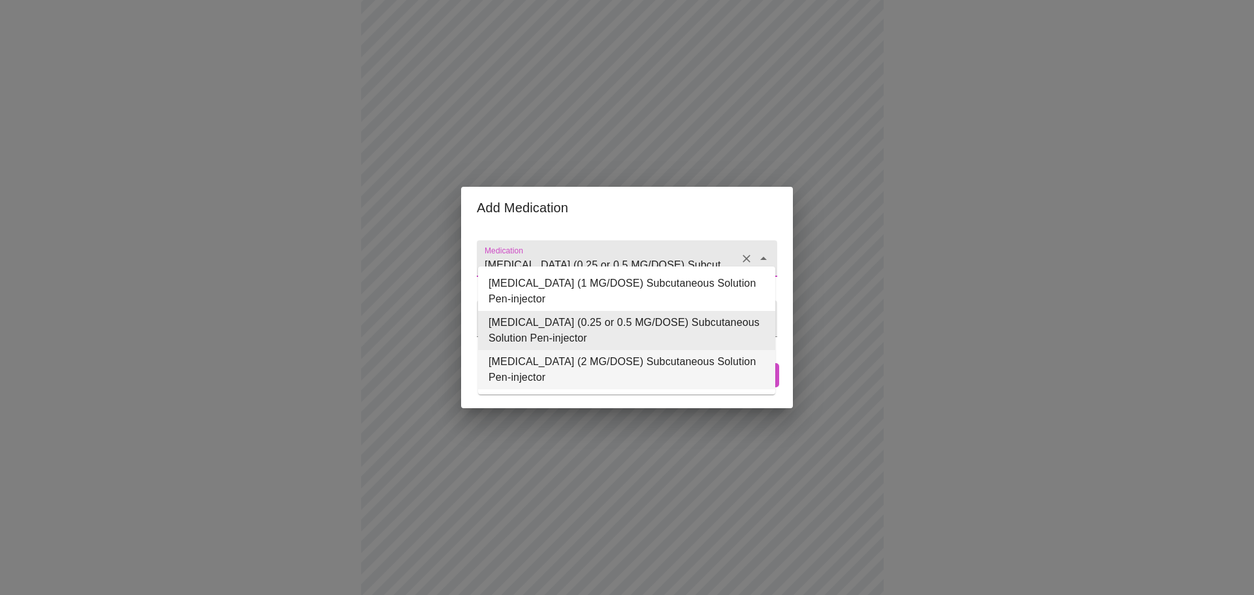
click at [761, 408] on div "Medication [MEDICAL_DATA] (0.25 or 0.5 MG/DOSE) Subcutaneous Solution Pen-injec…" at bounding box center [627, 318] width 311 height 179
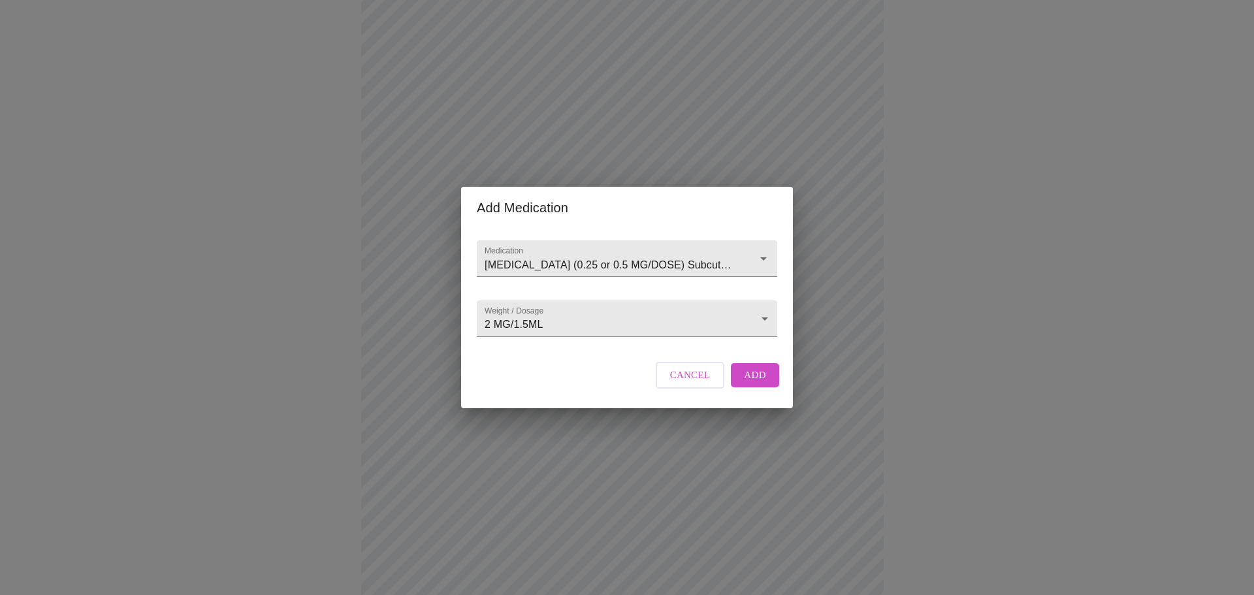
click at [754, 394] on div "Cancel Add" at bounding box center [717, 374] width 130 height 39
click at [737, 387] on button "Add" at bounding box center [755, 375] width 48 height 24
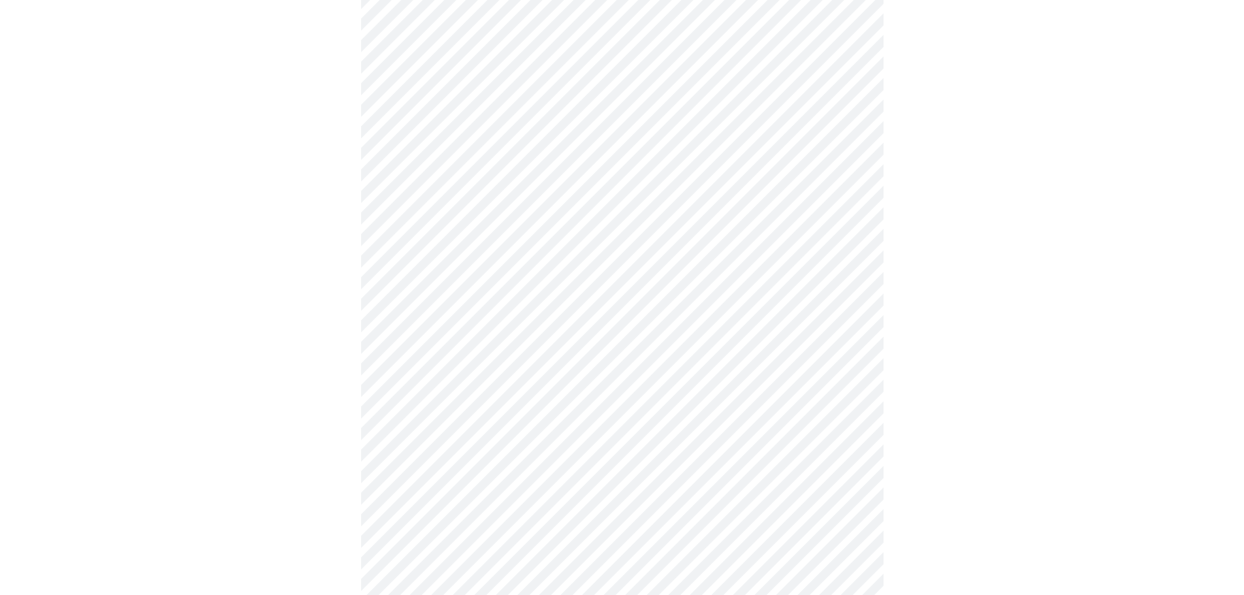
scroll to position [715, 0]
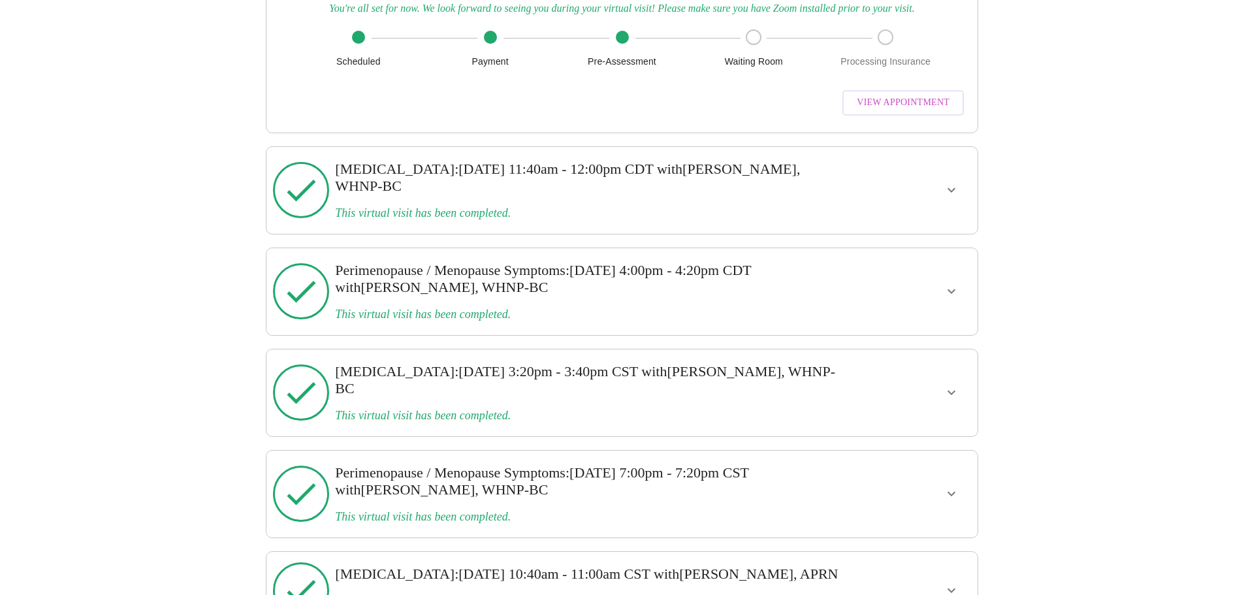
scroll to position [1579, 0]
